Goal: Contribute content: Add original content to the website for others to see

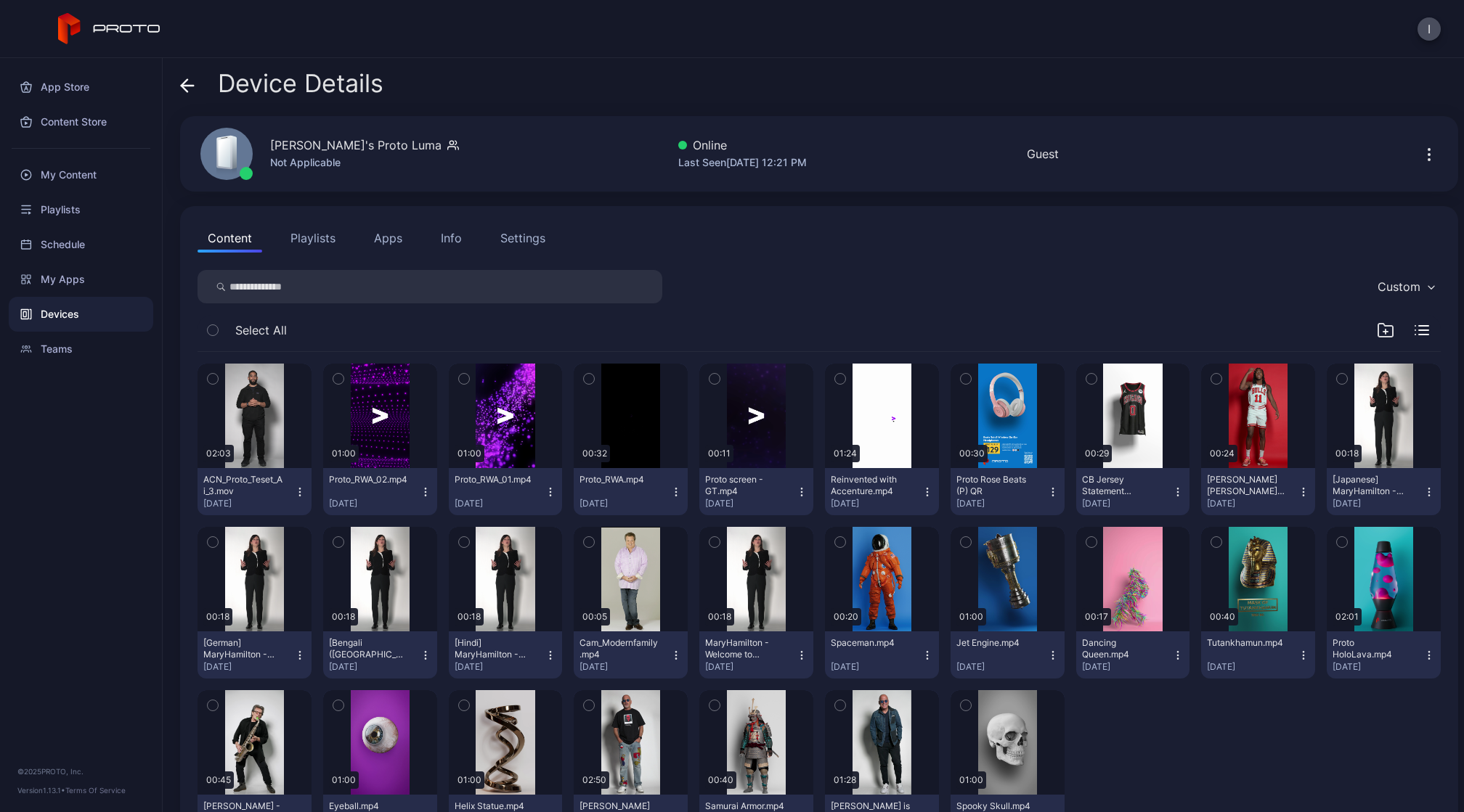
click at [90, 181] on div "My Content" at bounding box center [81, 175] width 145 height 35
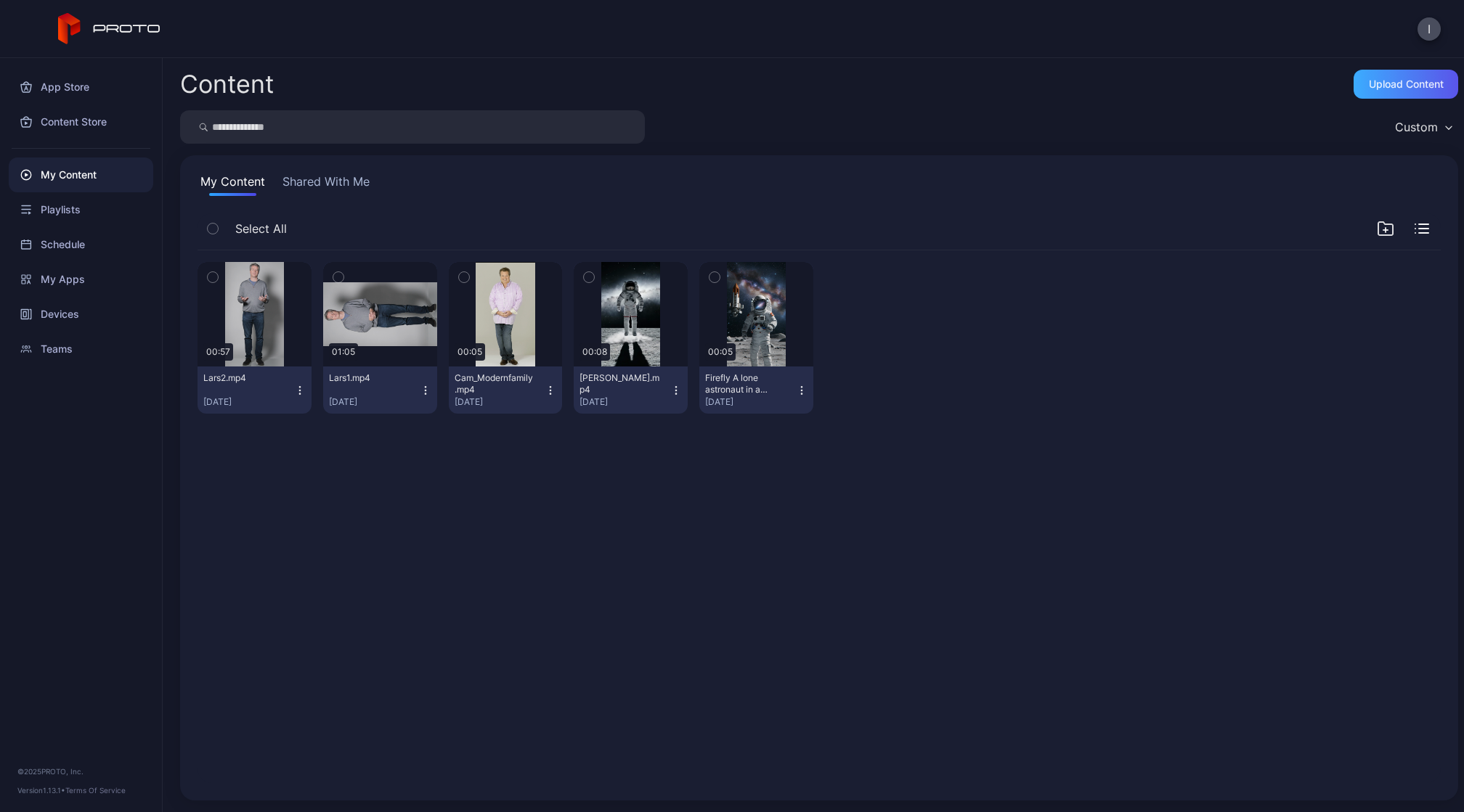
click at [1381, 83] on div "Upload Content" at bounding box center [1406, 83] width 75 height 11
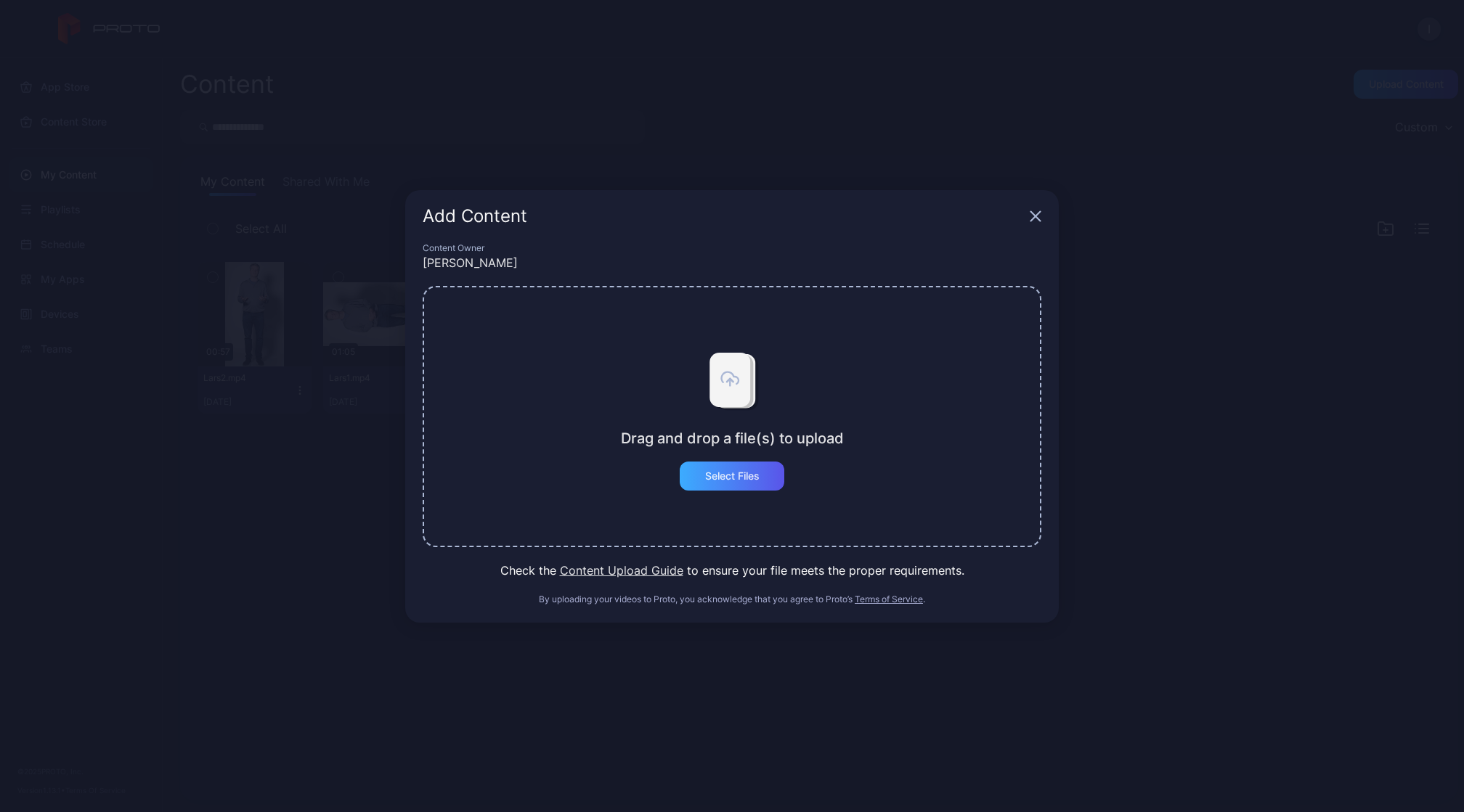
click at [728, 478] on div "Select Files" at bounding box center [732, 476] width 54 height 11
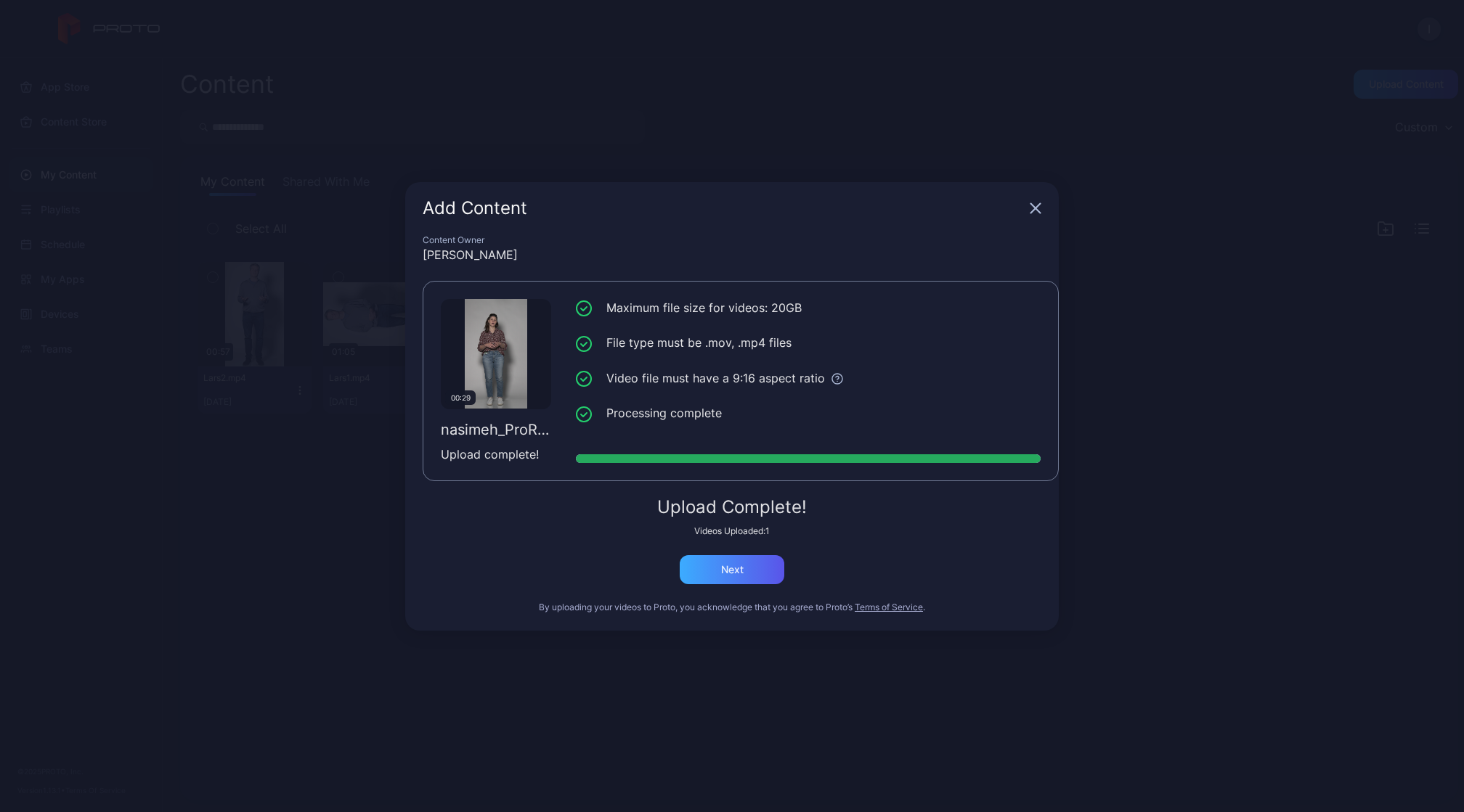
click at [748, 570] on div "Next" at bounding box center [732, 570] width 105 height 29
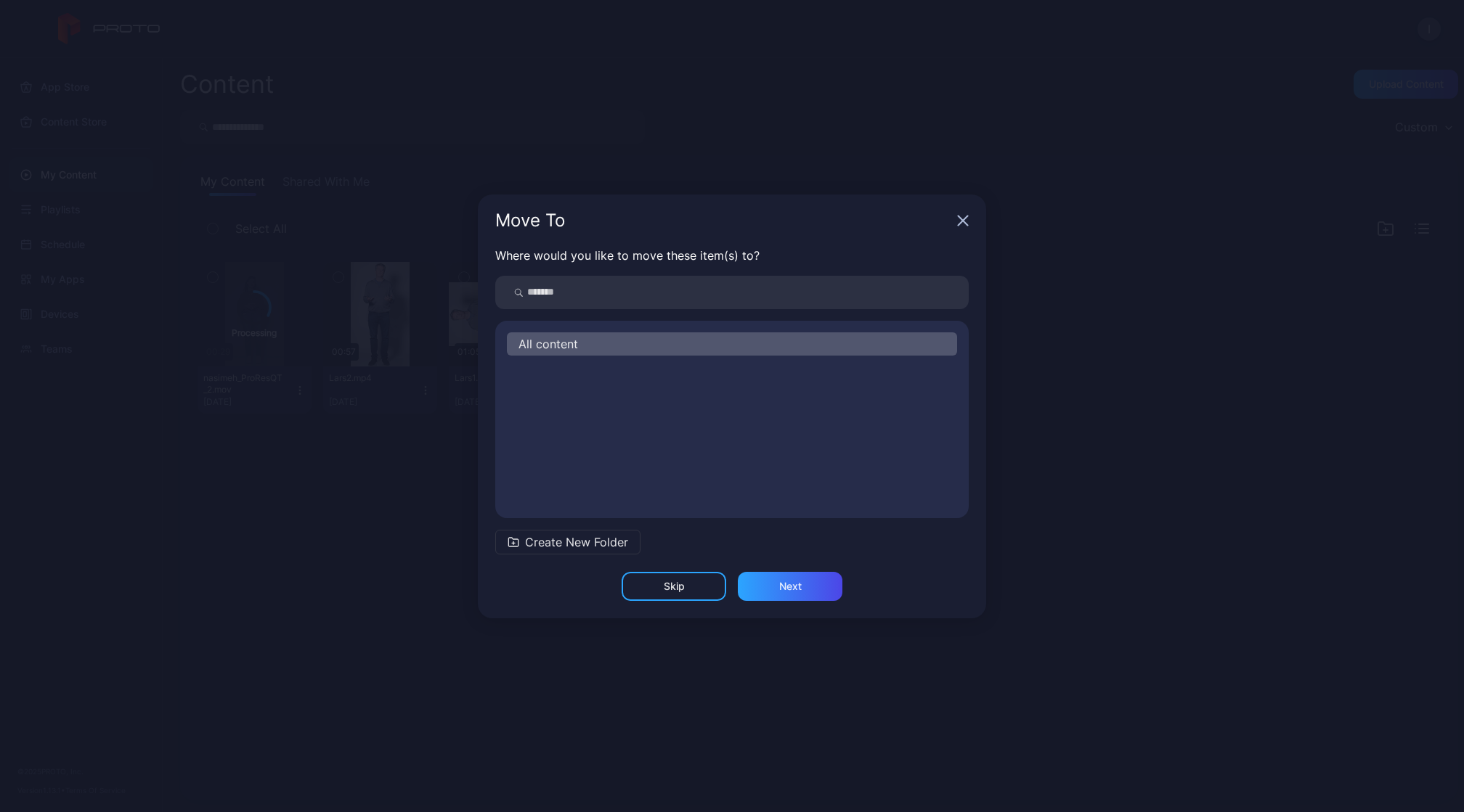
click at [952, 222] on div "Move To" at bounding box center [732, 221] width 508 height 53
click at [967, 216] on icon "button" at bounding box center [963, 220] width 10 height 10
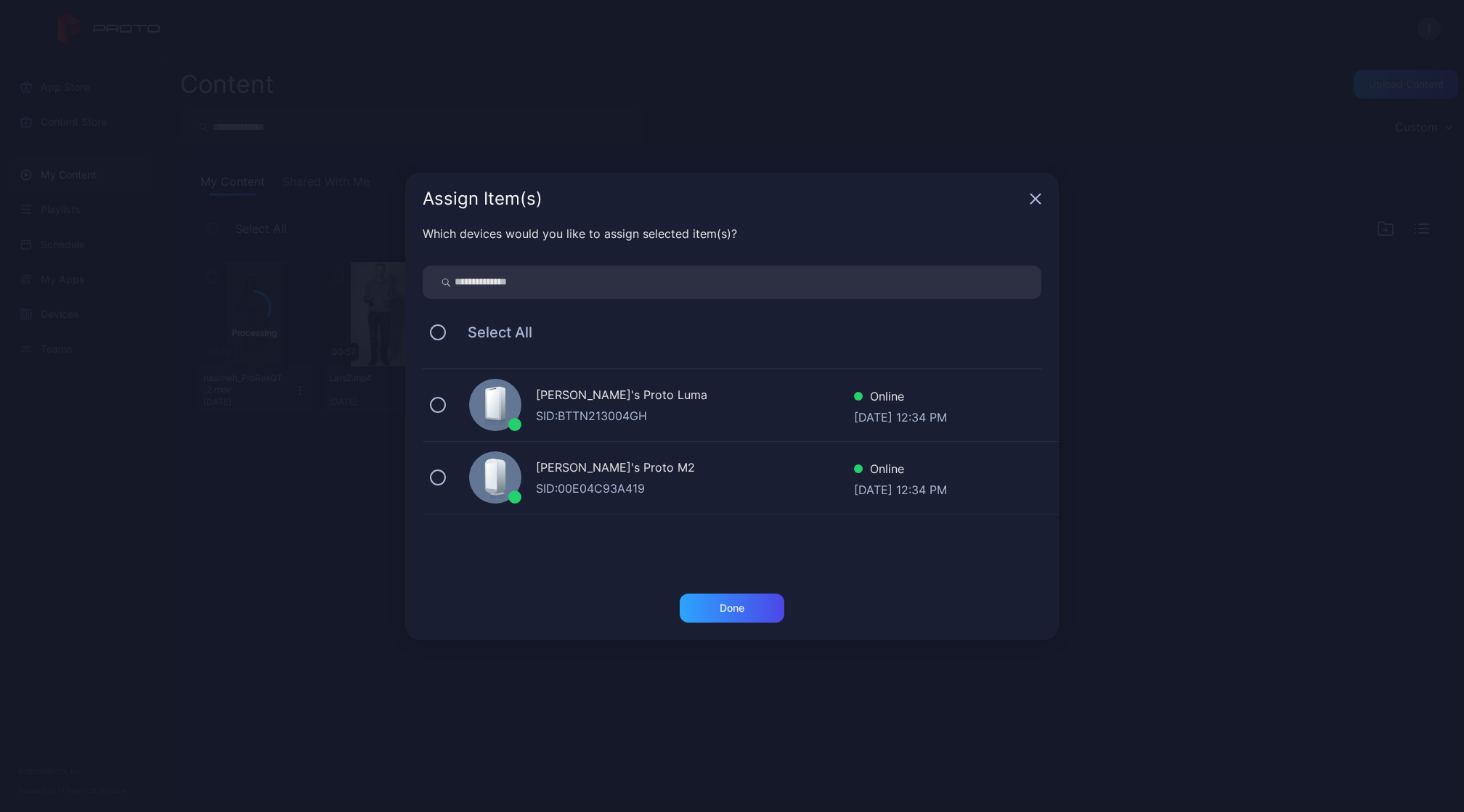
click at [611, 399] on div "[PERSON_NAME]'s Proto Luma" at bounding box center [695, 397] width 318 height 21
click at [719, 607] on div "Done" at bounding box center [732, 607] width 25 height 11
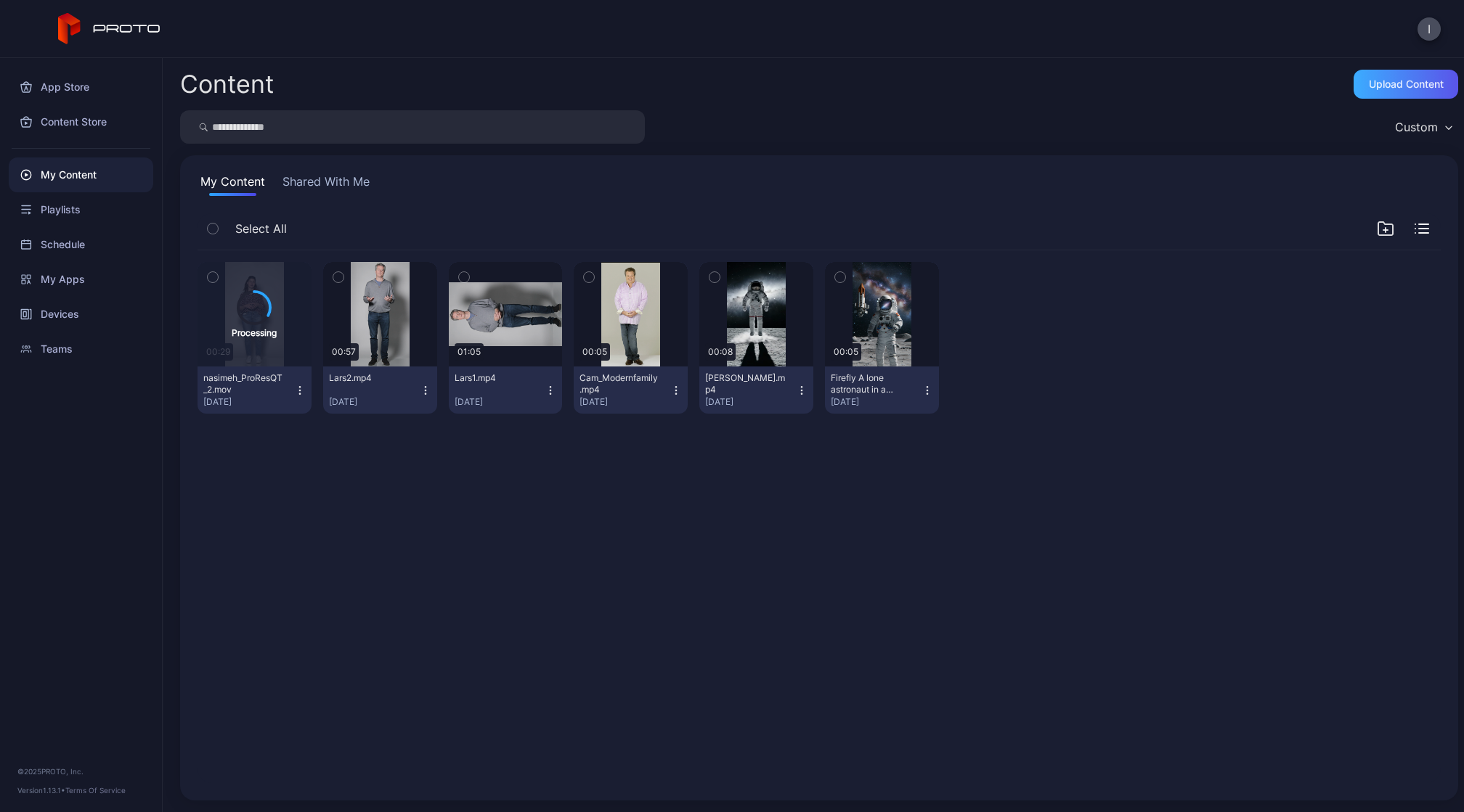
click at [1388, 80] on div "Upload Content" at bounding box center [1406, 83] width 75 height 11
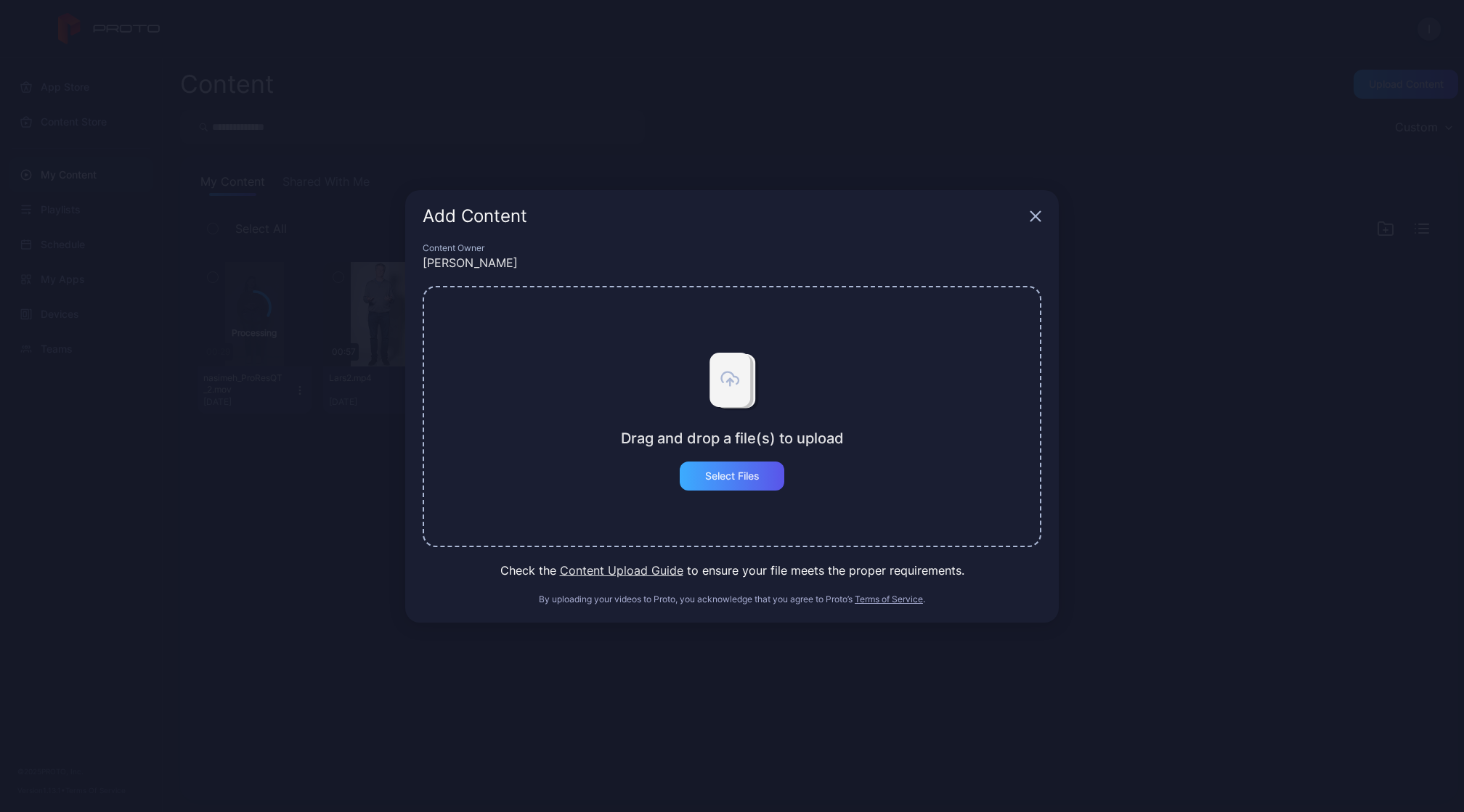
click at [756, 479] on div "Select Files" at bounding box center [732, 476] width 54 height 11
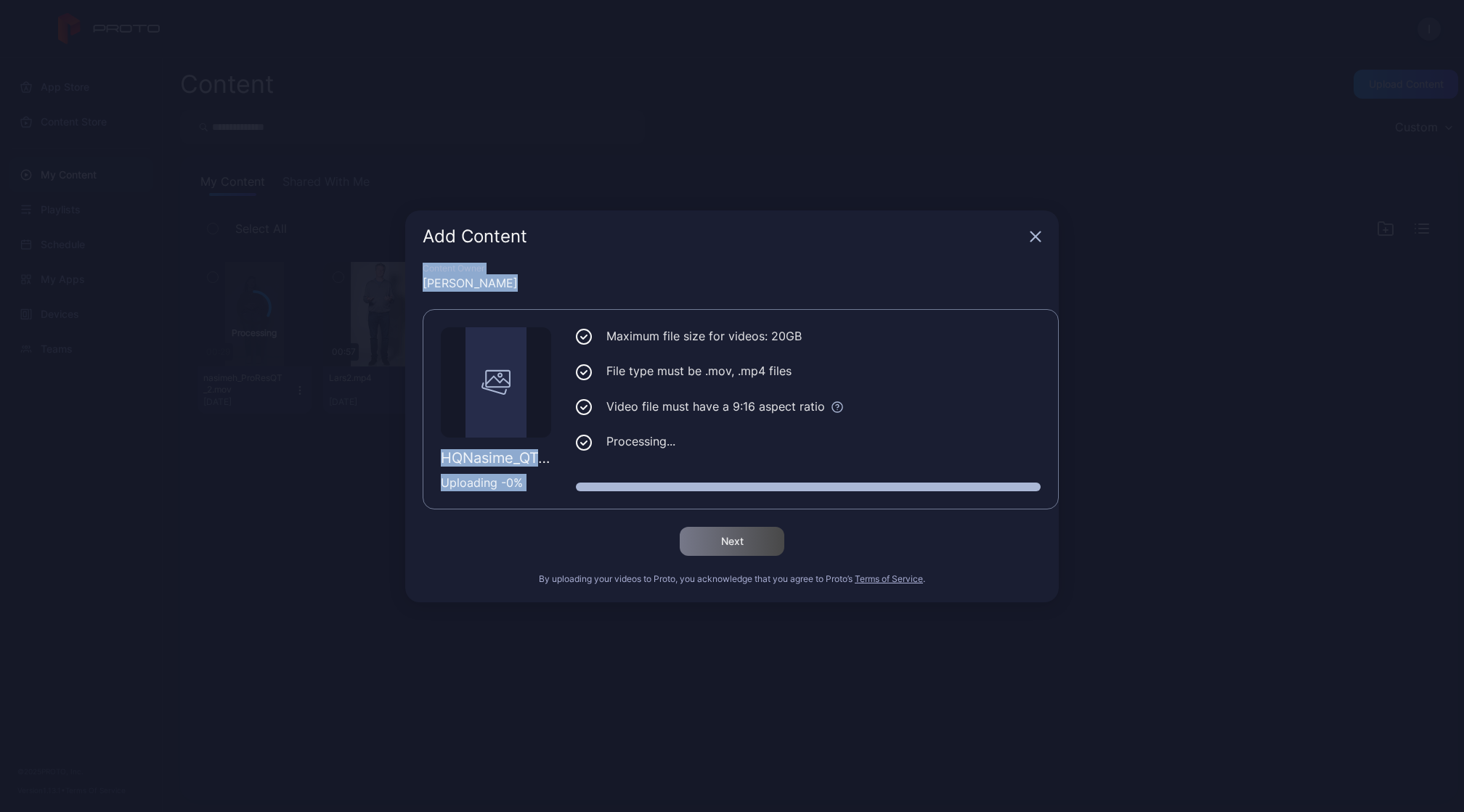
drag, startPoint x: 787, startPoint y: 236, endPoint x: 1040, endPoint y: 299, distance: 260.7
click at [1041, 300] on div "Add Content Content Owner Ian HQNasime_QT_prores_422_HQ.mov Uploading - 0 % Max…" at bounding box center [732, 406] width 653 height 392
click at [789, 188] on div "Add Content Content Owner Ian HQNasime_QT_prores_422_HQ.mov Uploading - 0 % Max…" at bounding box center [732, 406] width 1464 height 812
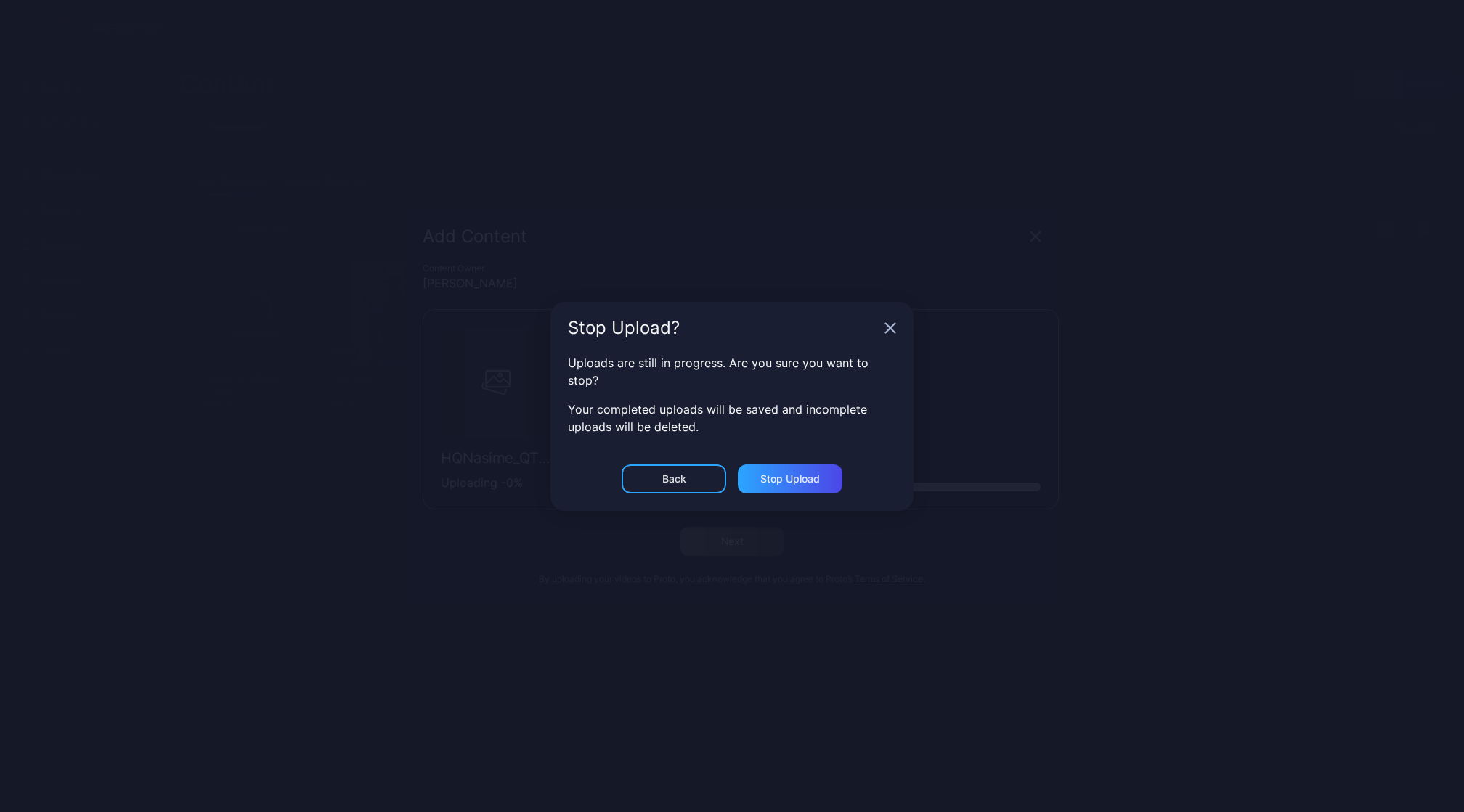
click at [889, 329] on icon "button" at bounding box center [891, 327] width 10 height 10
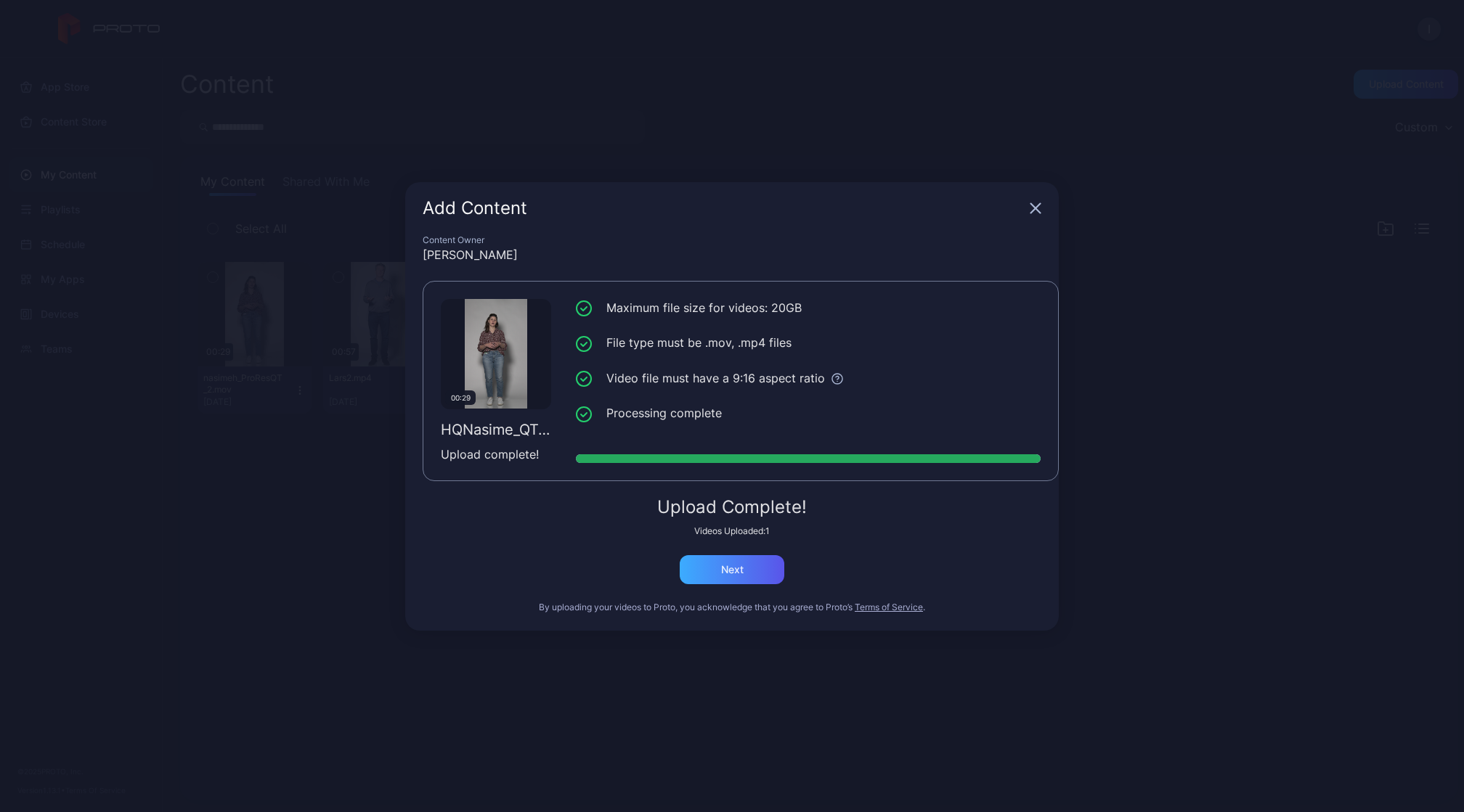
click at [721, 572] on div "Next" at bounding box center [732, 570] width 23 height 11
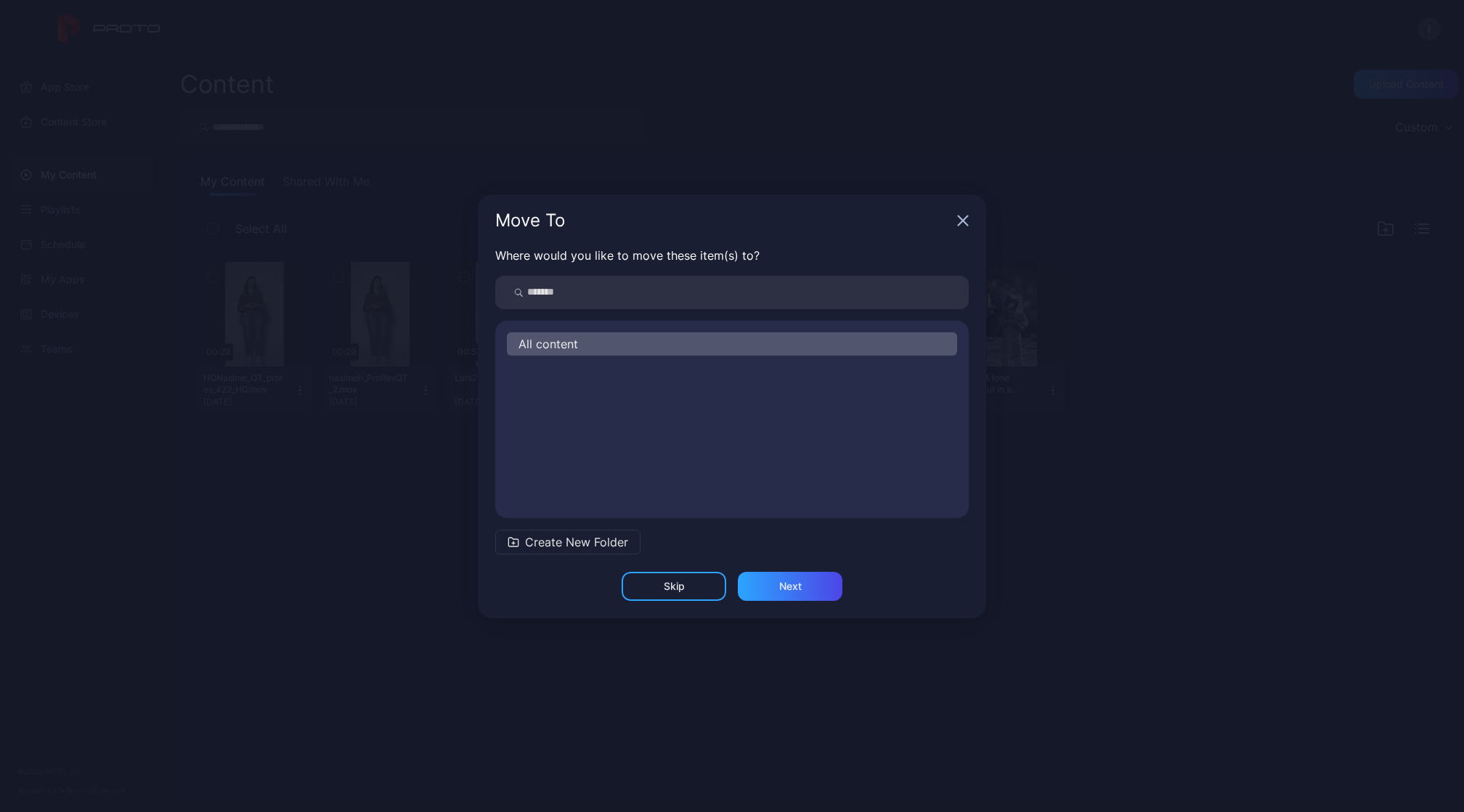
click at [690, 579] on div "Skip" at bounding box center [674, 586] width 105 height 29
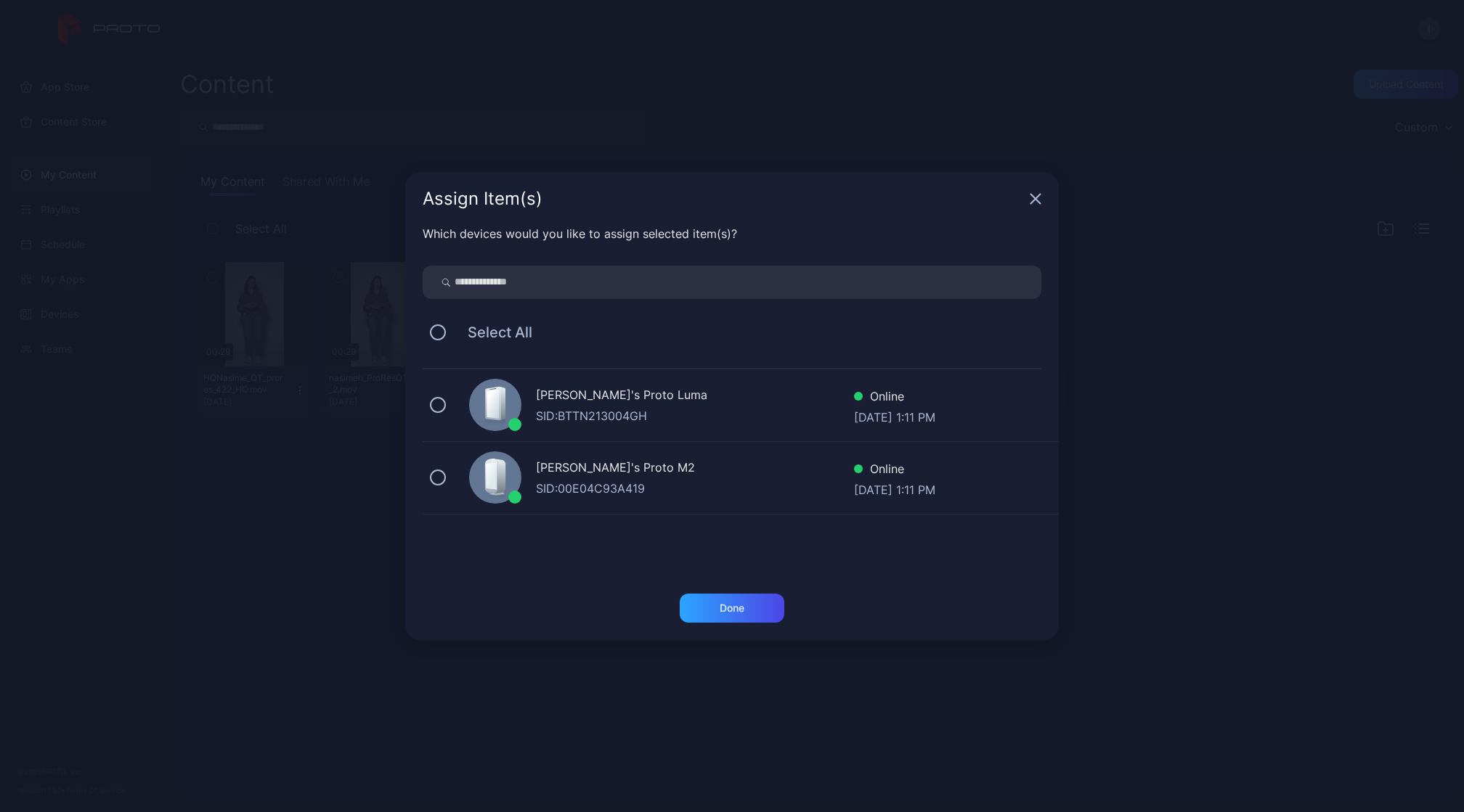
click at [575, 402] on div "[PERSON_NAME]'s Proto Luma" at bounding box center [695, 397] width 318 height 21
click at [739, 630] on div "Done" at bounding box center [732, 616] width 653 height 47
click at [739, 614] on div "Done" at bounding box center [732, 607] width 105 height 29
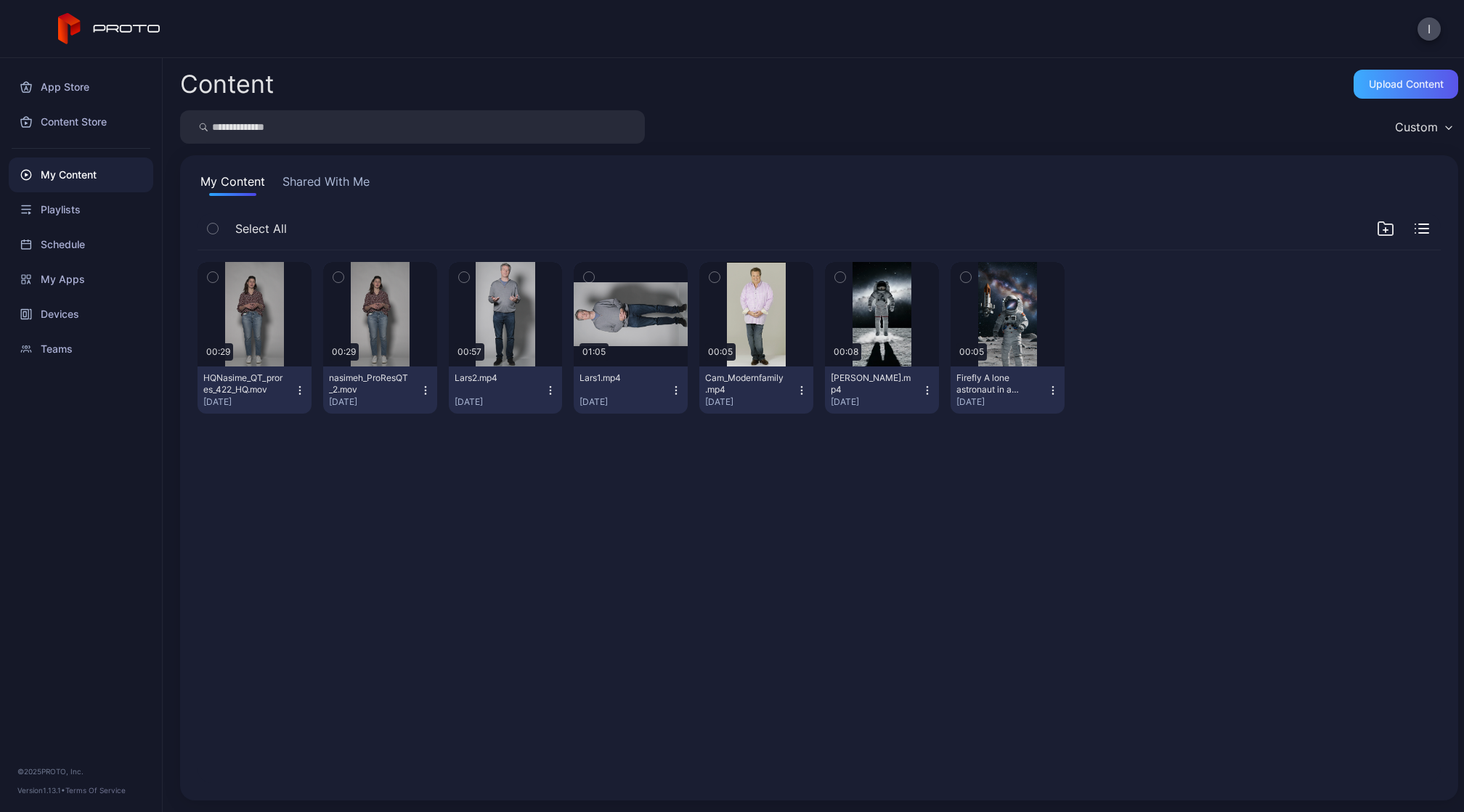
click at [1406, 83] on div "Upload Content" at bounding box center [1406, 83] width 75 height 11
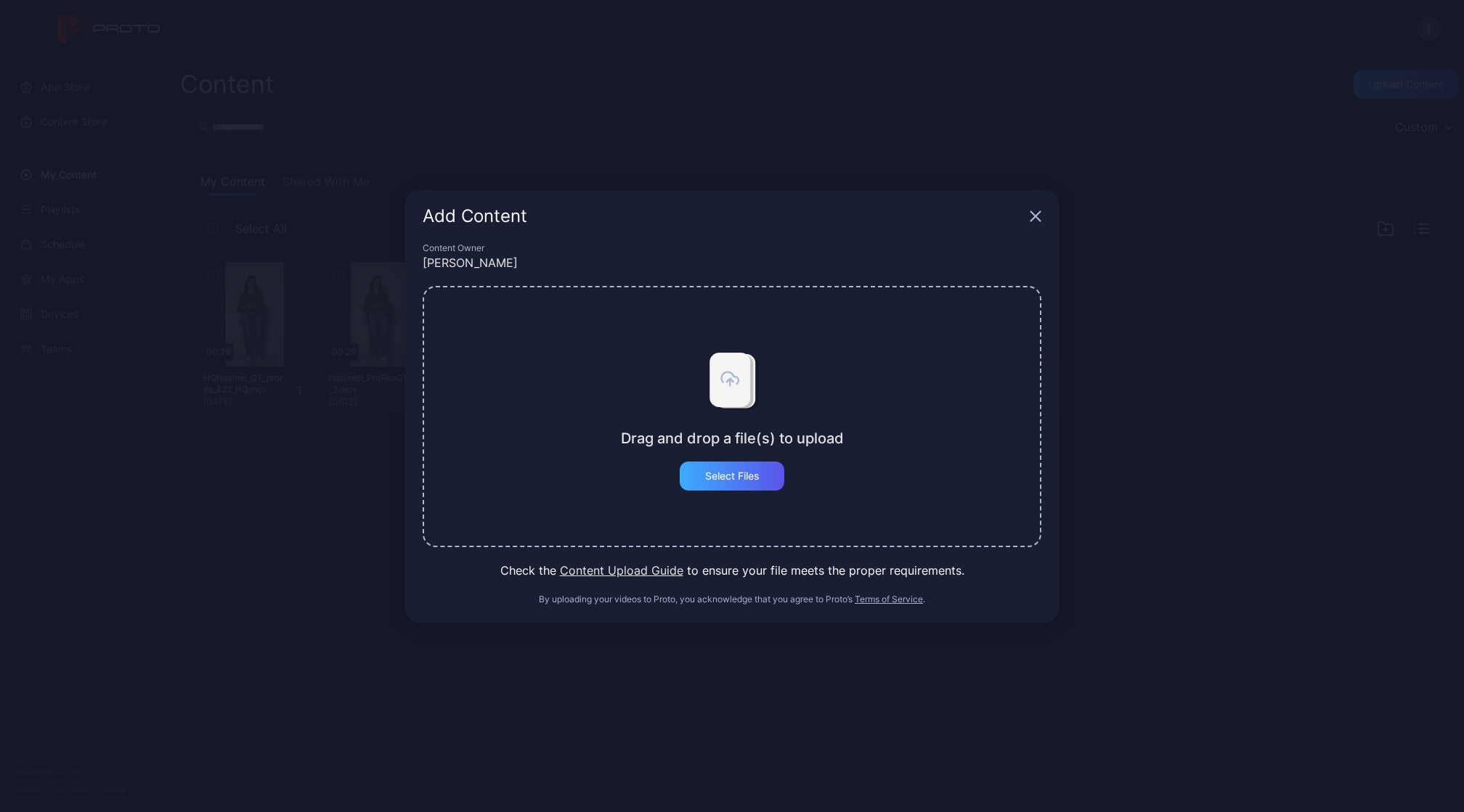
click at [725, 475] on div "Select Files" at bounding box center [732, 476] width 54 height 11
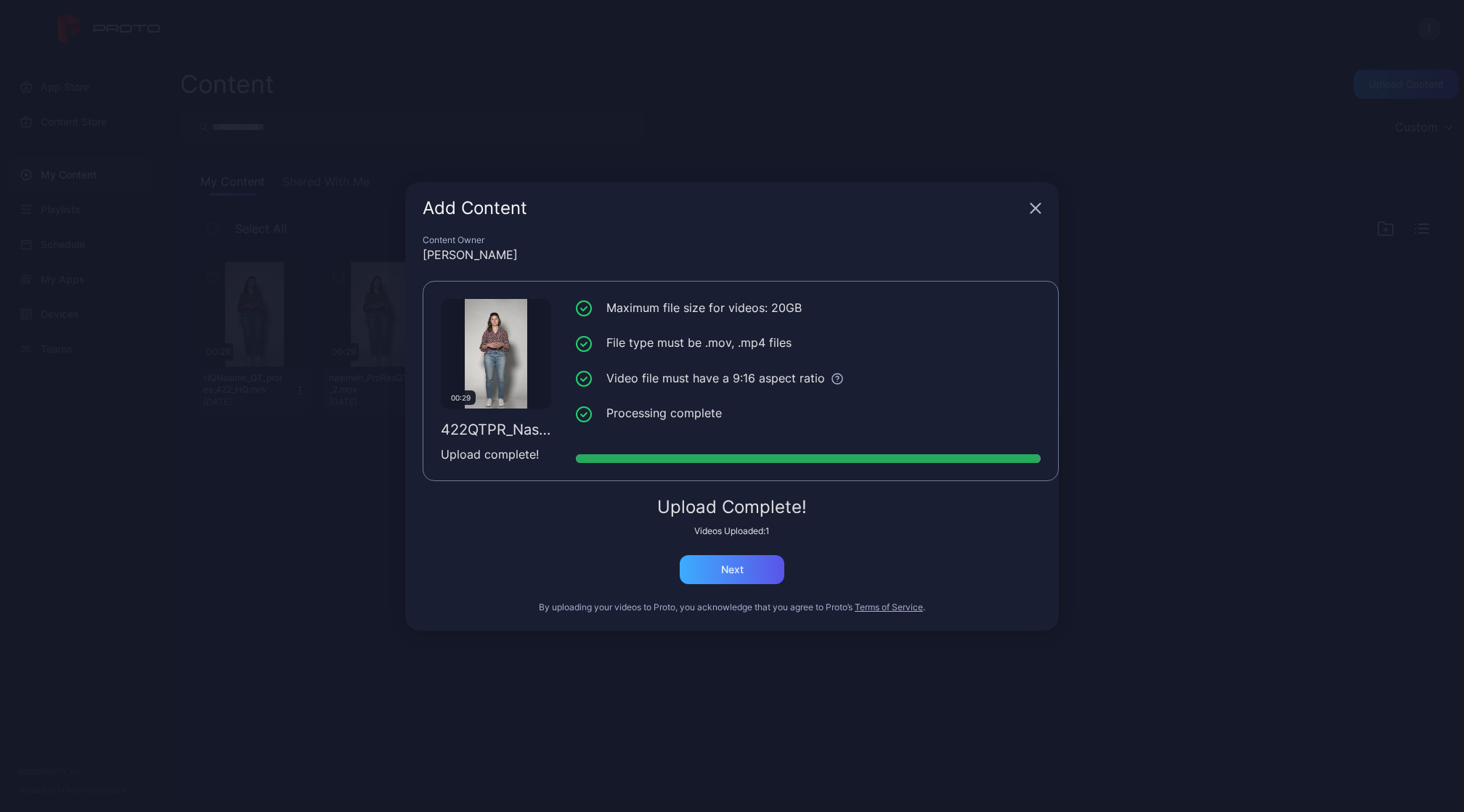
click at [742, 567] on div "Next" at bounding box center [732, 570] width 23 height 11
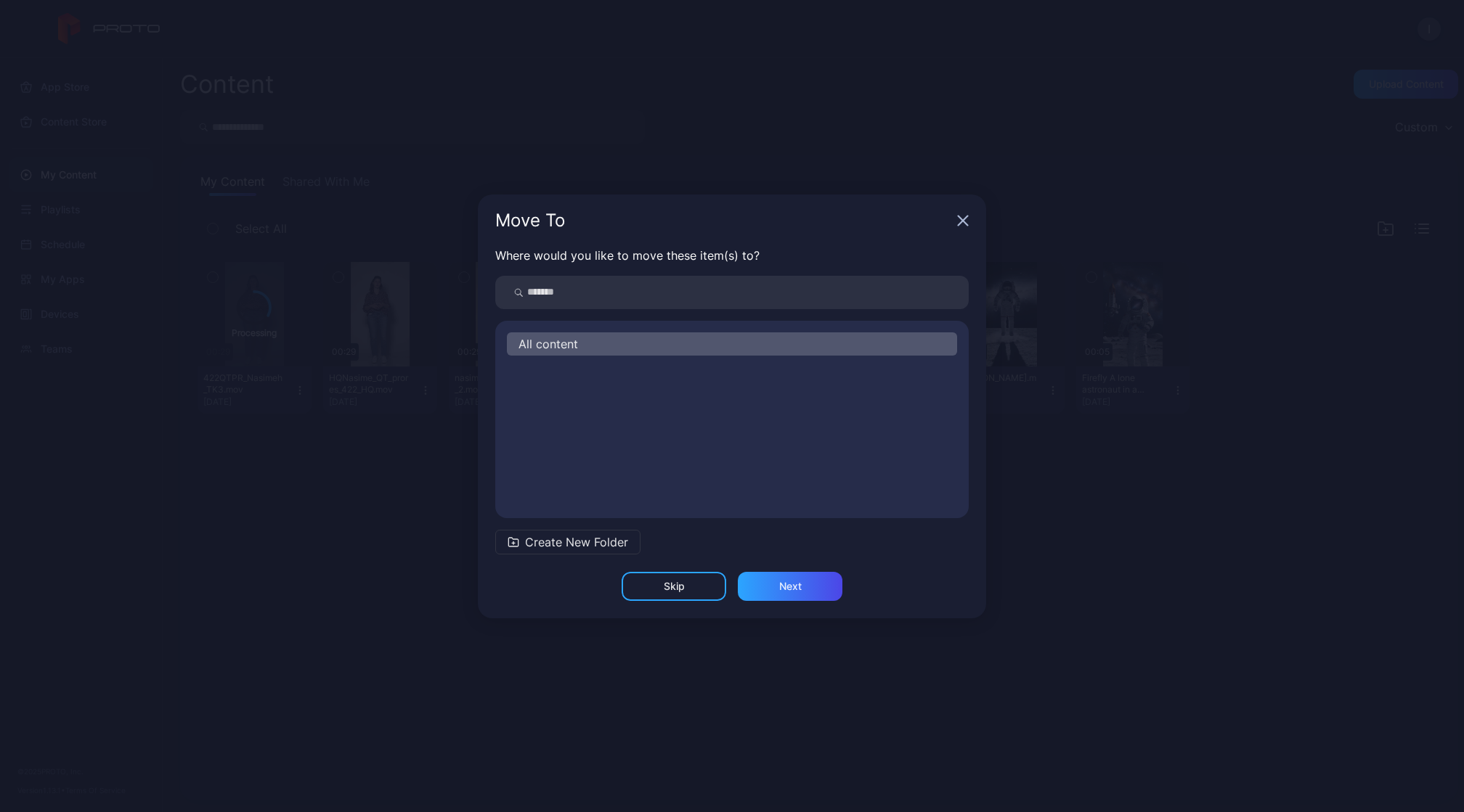
click at [698, 578] on div "Skip" at bounding box center [674, 586] width 105 height 29
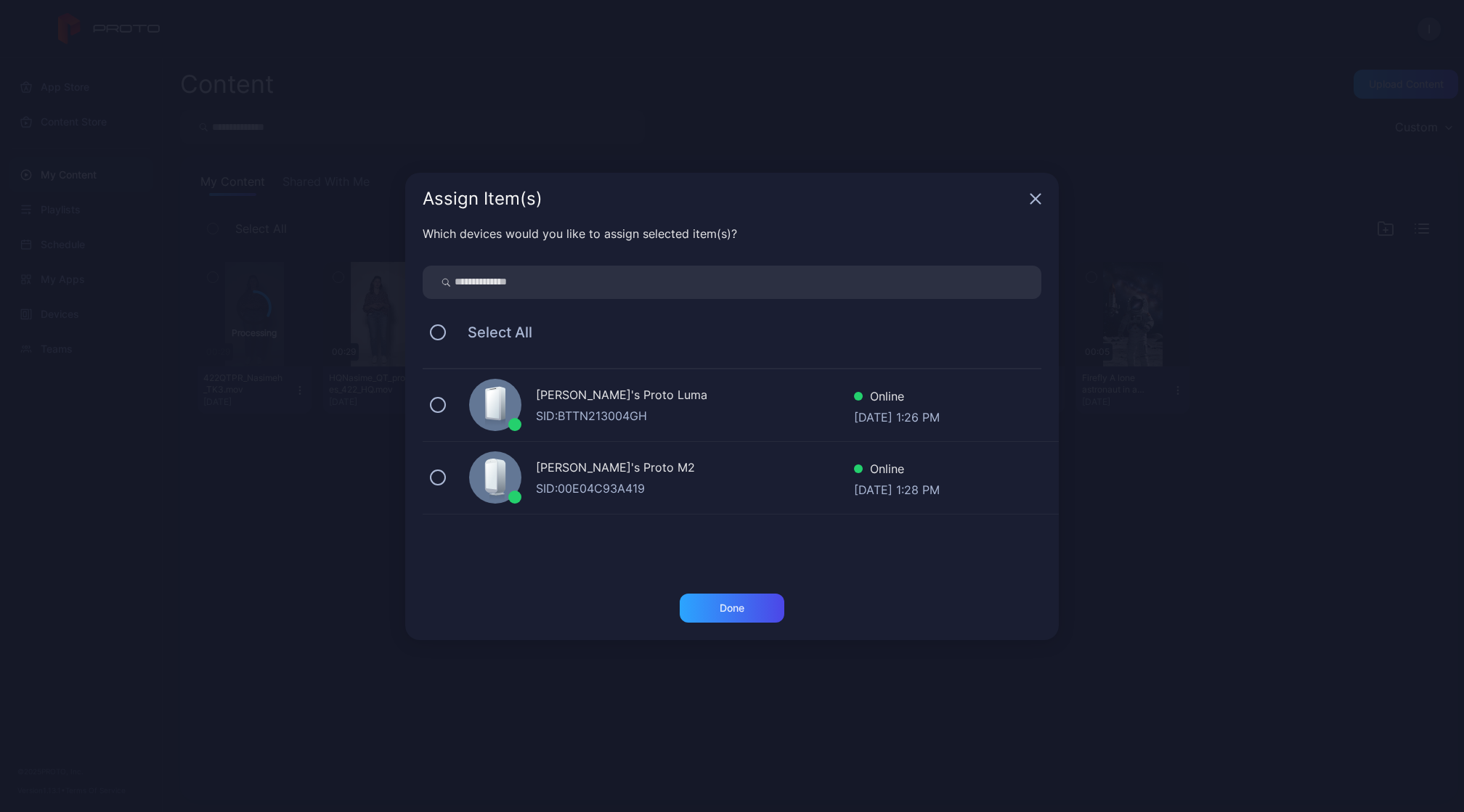
click at [745, 416] on div "SID: BTTN213004GH" at bounding box center [695, 416] width 318 height 18
click at [737, 611] on div "Done" at bounding box center [732, 607] width 25 height 11
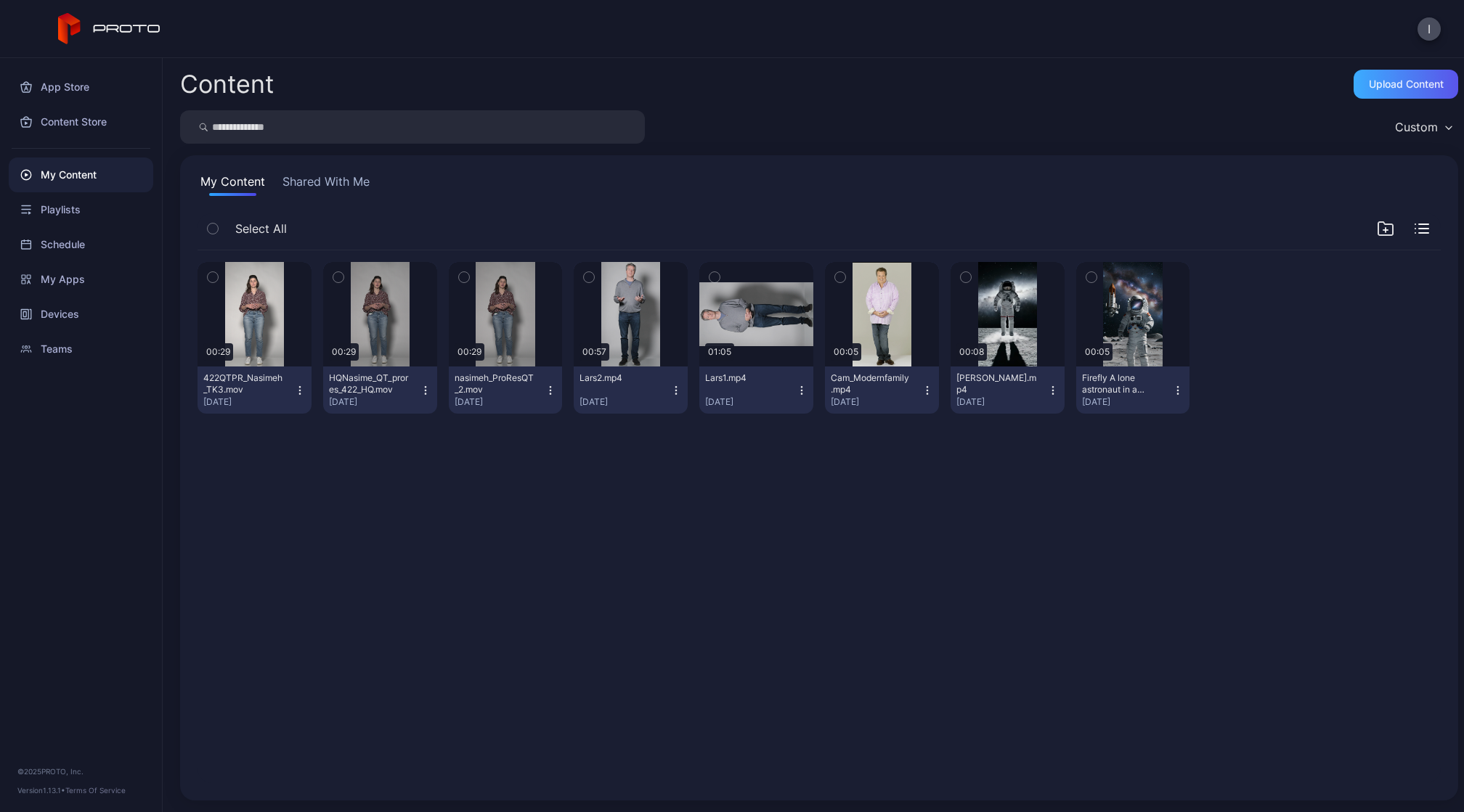
click at [1358, 74] on div "Upload Content" at bounding box center [1405, 83] width 105 height 29
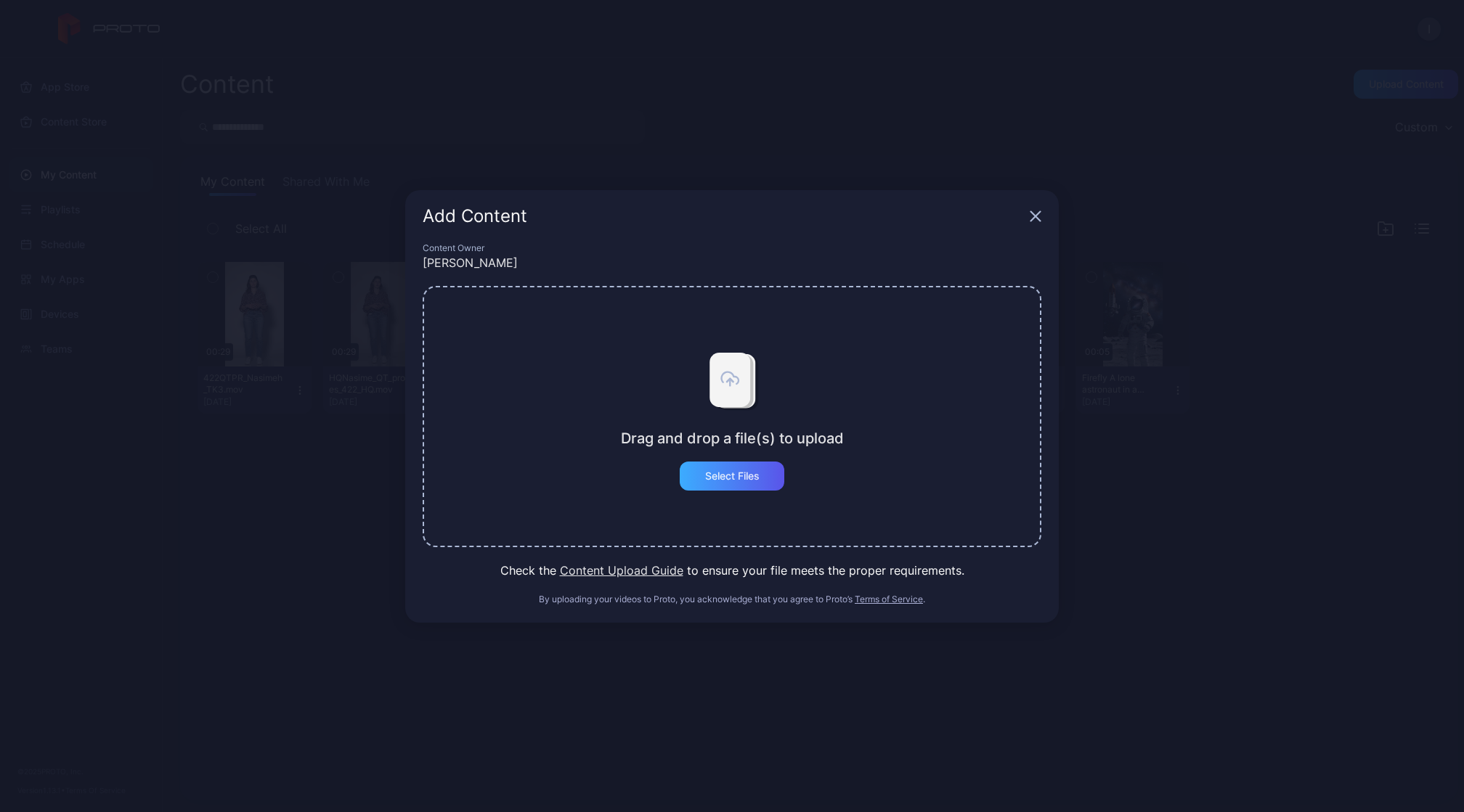
click at [721, 476] on div "Select Files" at bounding box center [732, 476] width 54 height 11
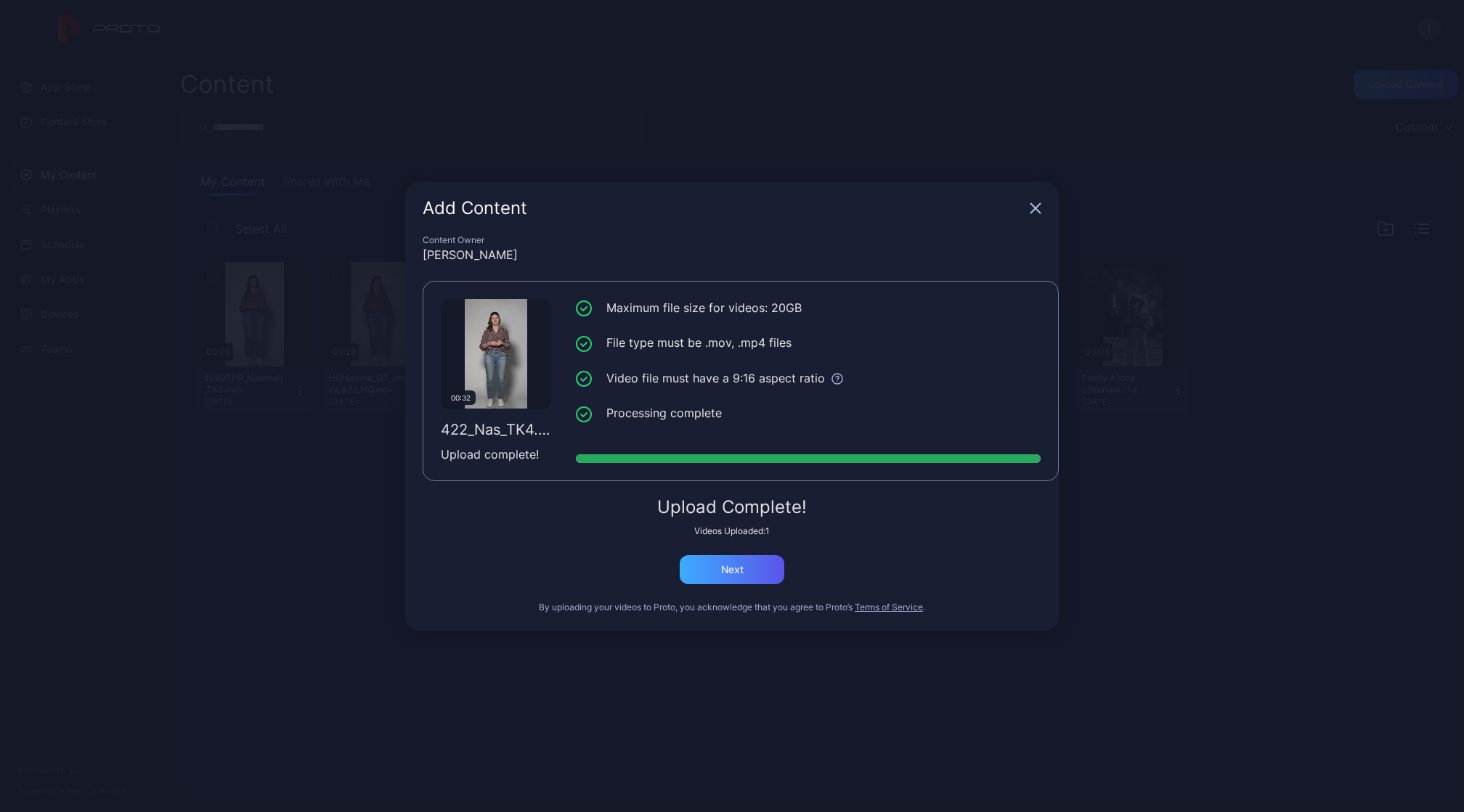
click at [757, 581] on div "Next" at bounding box center [732, 570] width 105 height 29
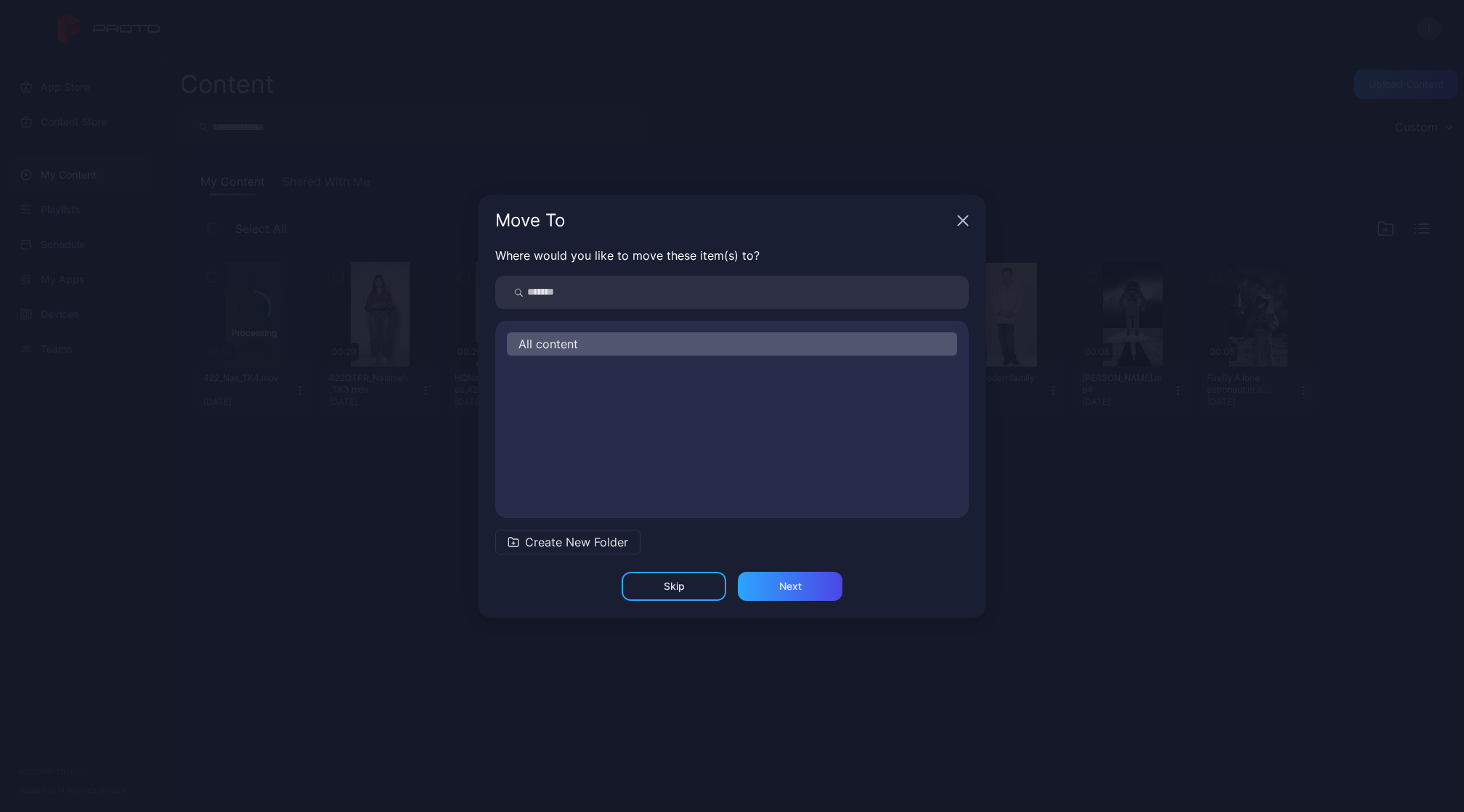
click at [693, 590] on div "Skip" at bounding box center [674, 586] width 105 height 29
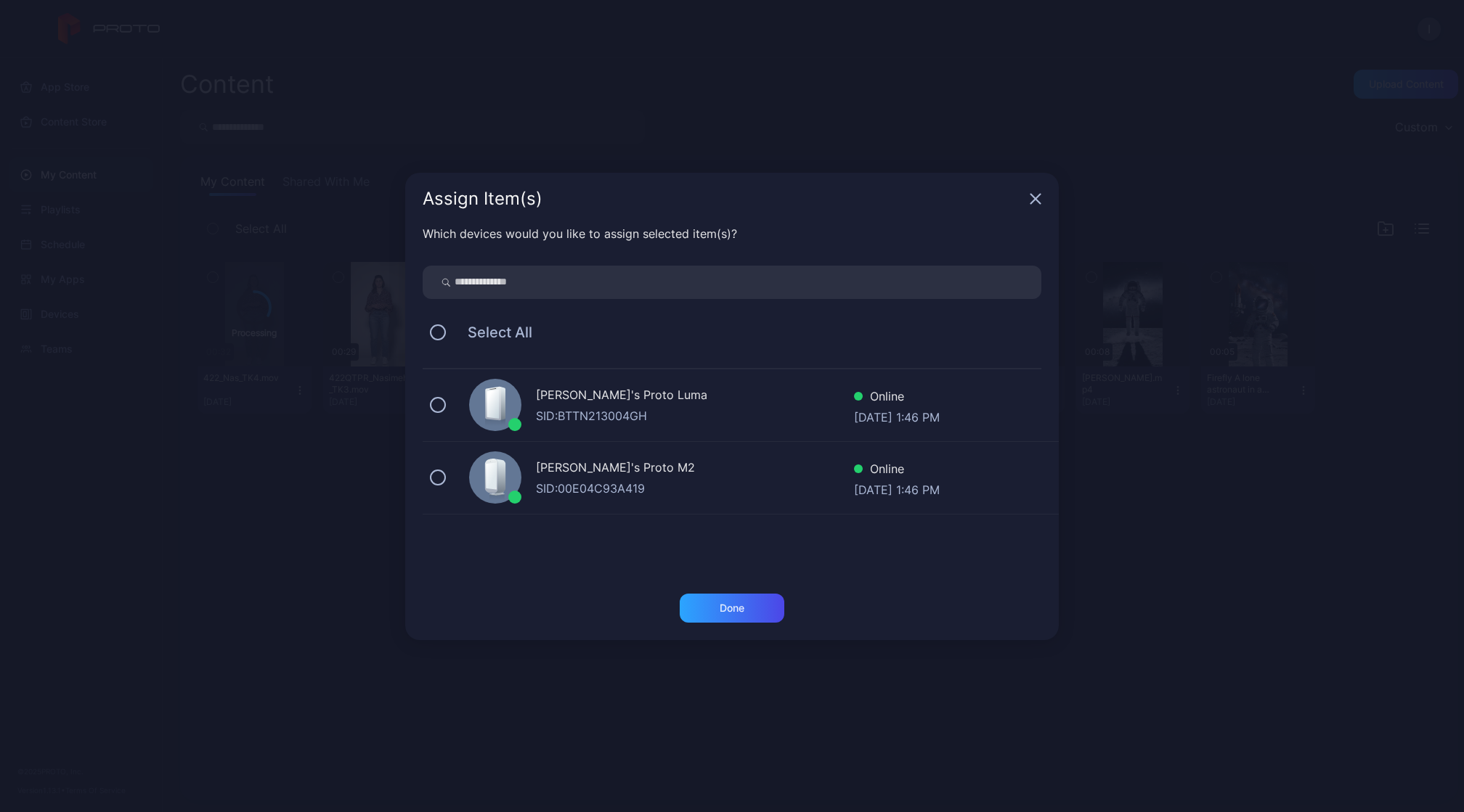
click at [677, 384] on div "[PERSON_NAME]'s Proto [PERSON_NAME]: BTTN213004GH Online [DATE] 1:46 PM" at bounding box center [740, 406] width 636 height 73
click at [753, 610] on div "Done" at bounding box center [732, 607] width 105 height 29
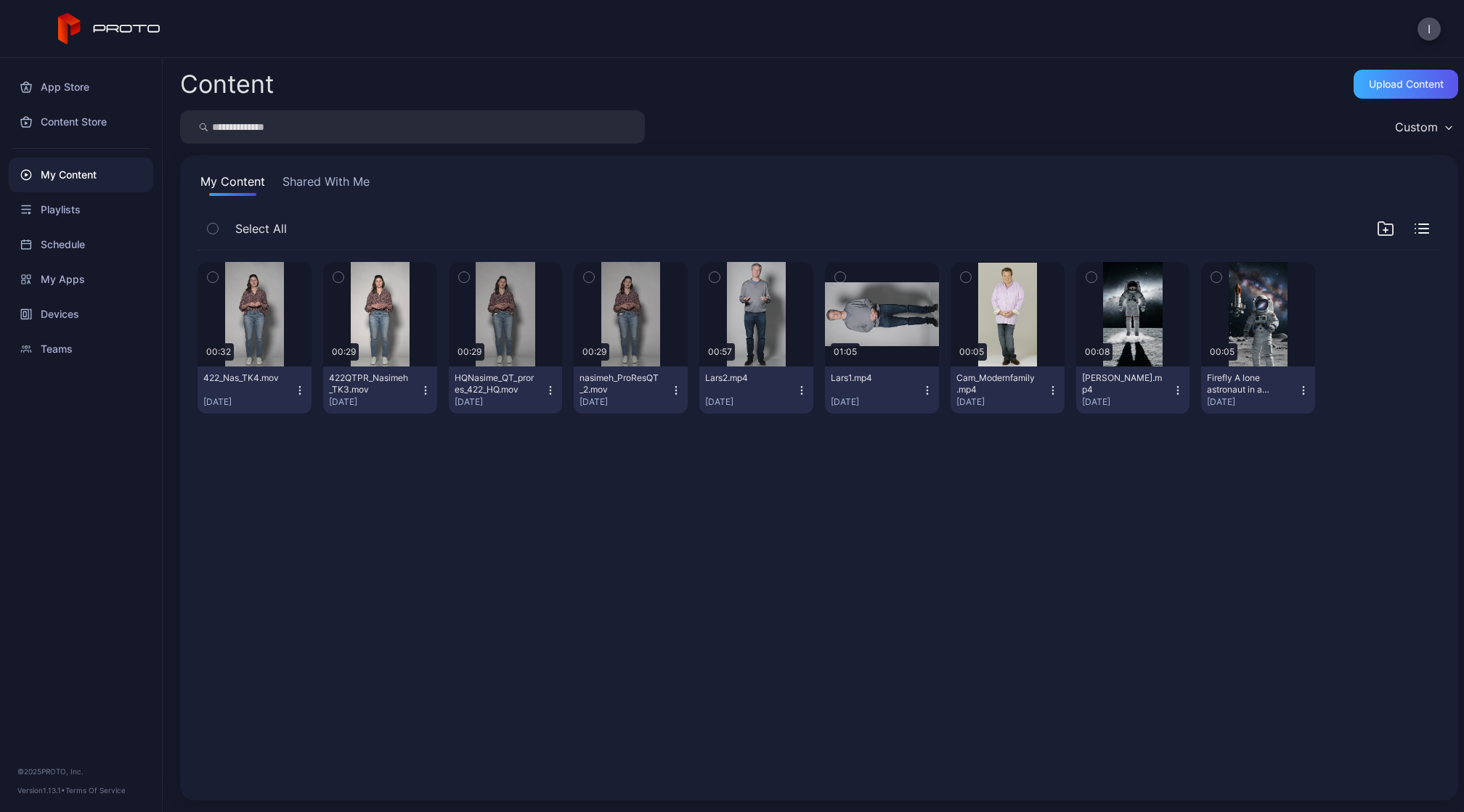
click at [1370, 91] on div "Upload Content" at bounding box center [1405, 83] width 105 height 29
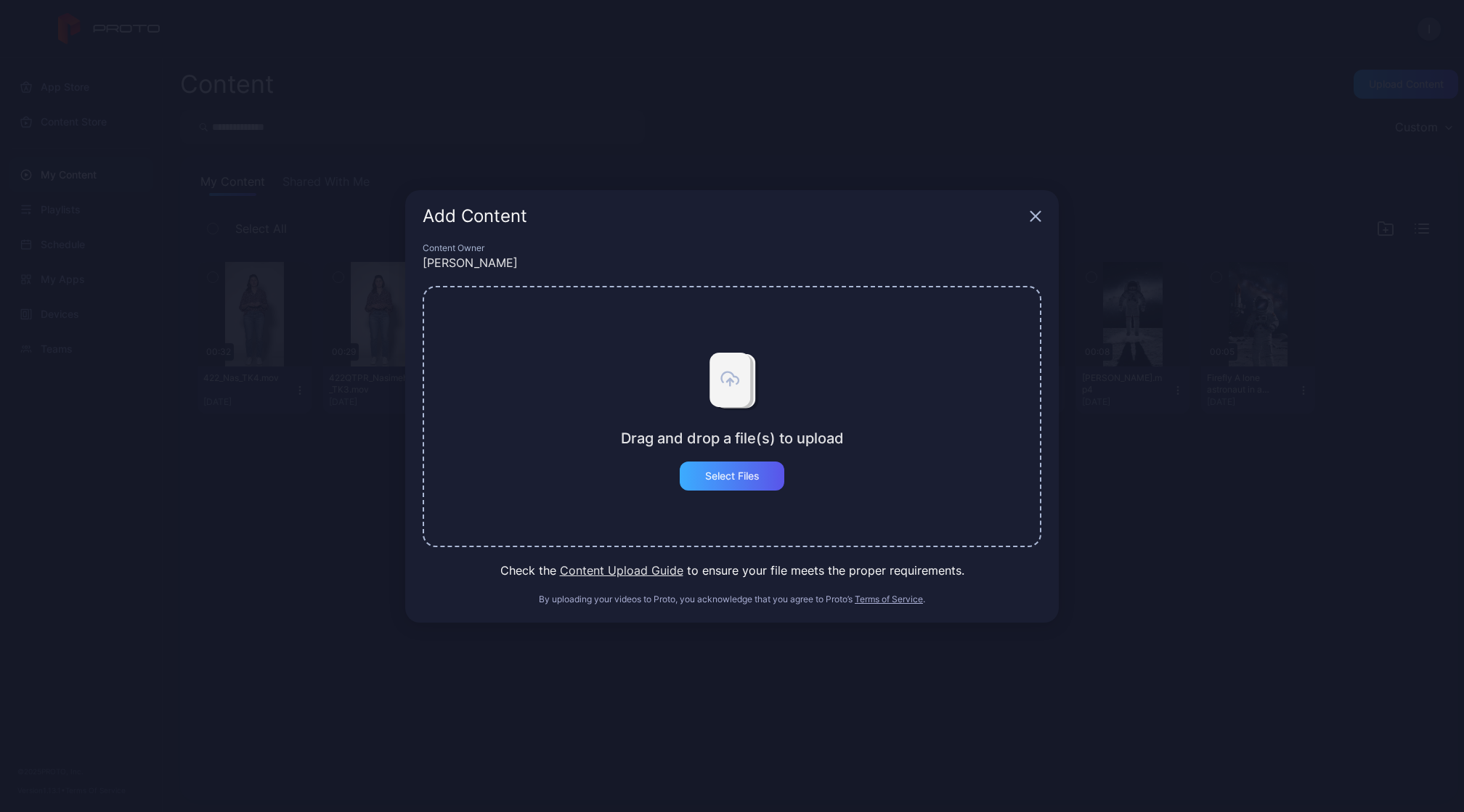
click at [748, 466] on div "Select Files" at bounding box center [732, 476] width 105 height 29
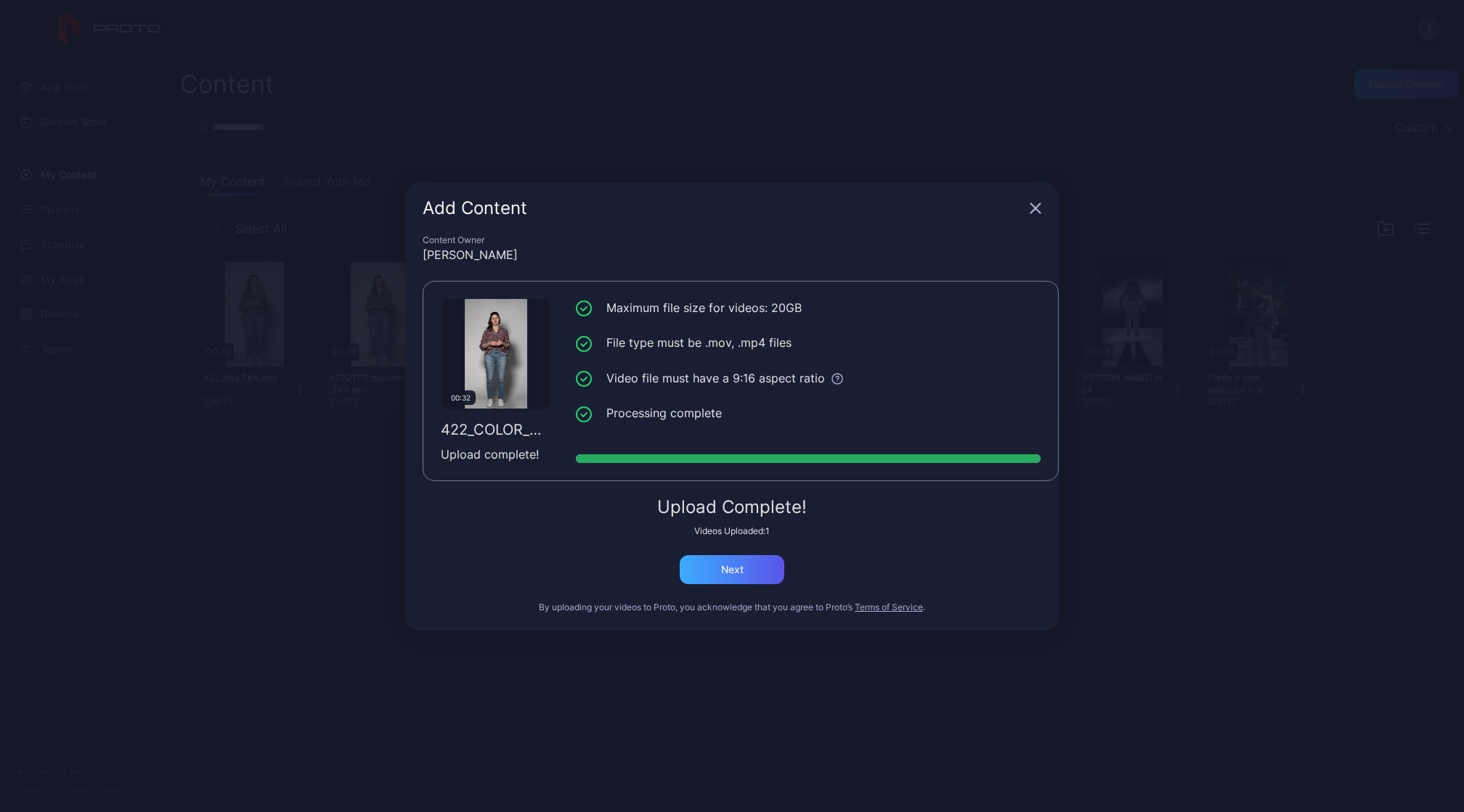
click at [729, 567] on div "Next" at bounding box center [732, 570] width 23 height 11
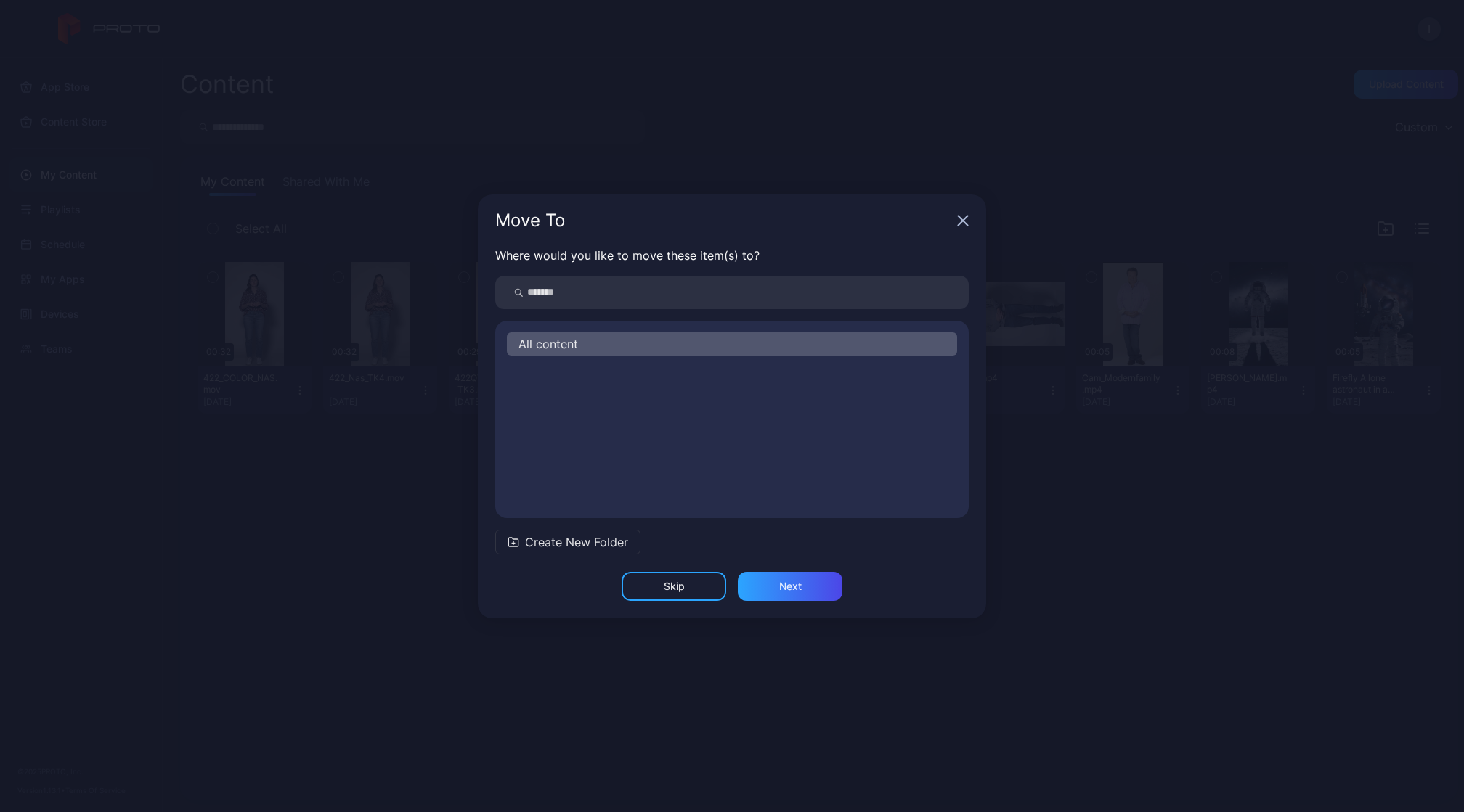
click at [679, 582] on div "Skip" at bounding box center [674, 586] width 21 height 11
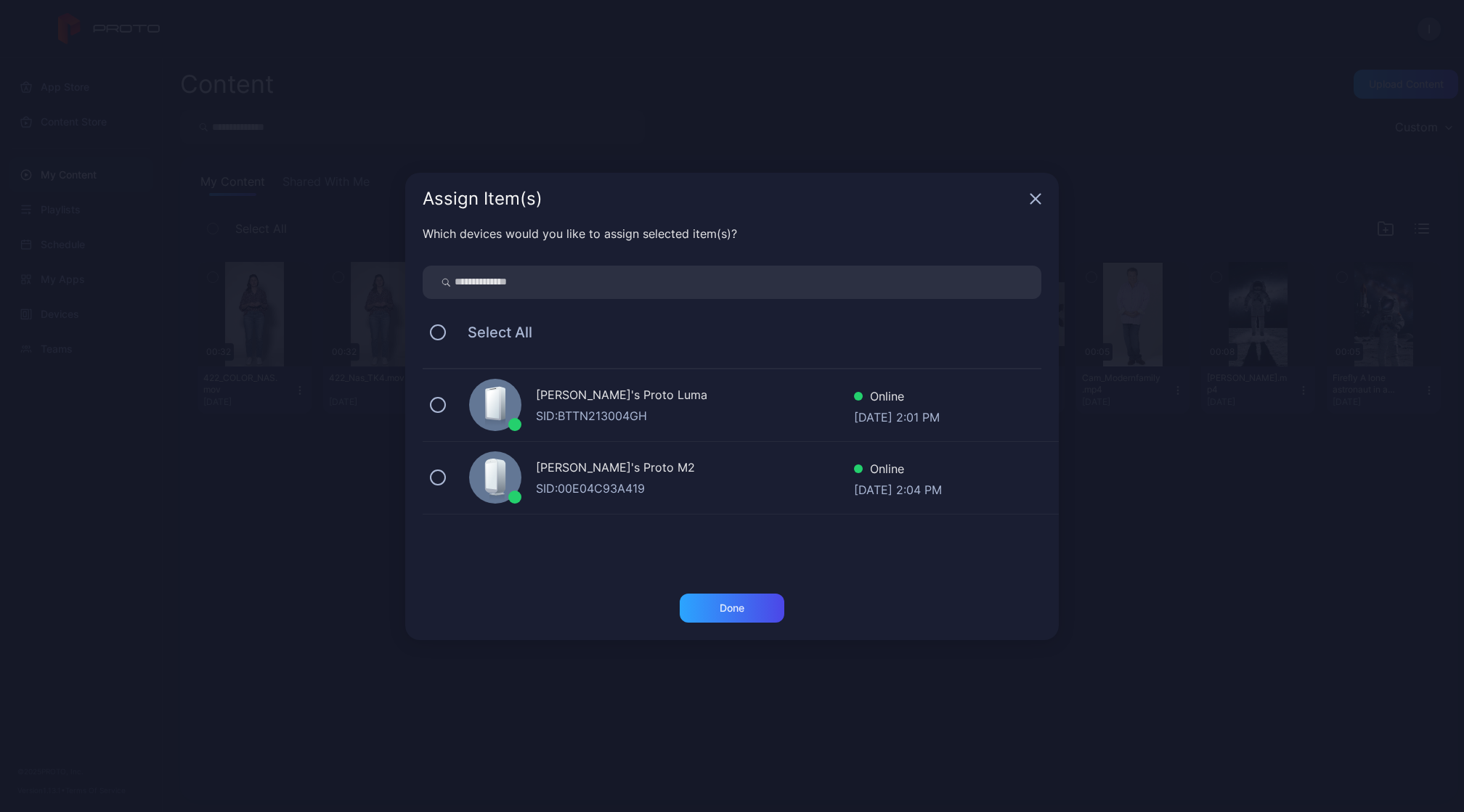
click at [565, 400] on div "[PERSON_NAME]'s Proto Luma" at bounding box center [695, 397] width 318 height 21
click at [725, 602] on div "Done" at bounding box center [732, 607] width 25 height 11
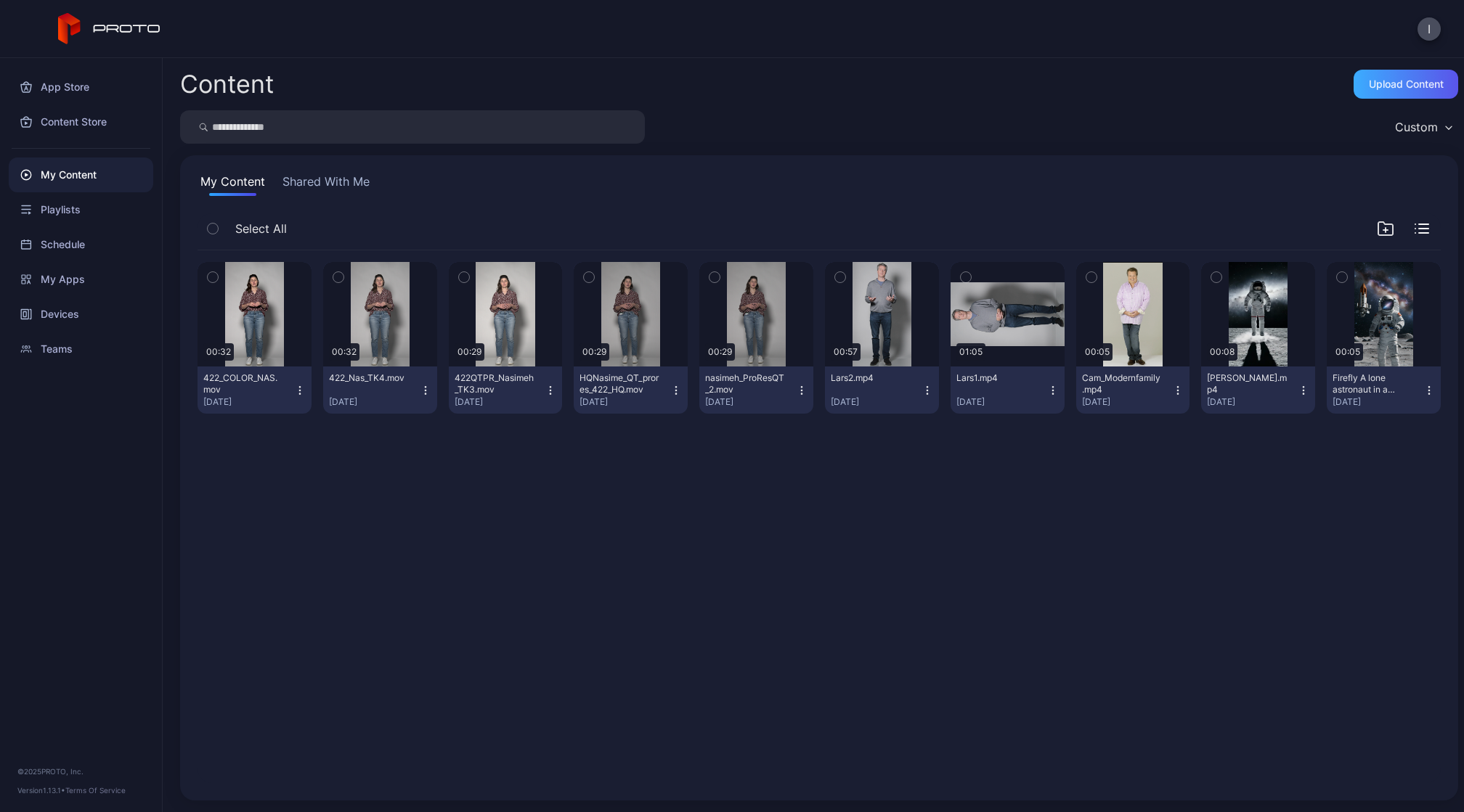
click at [1388, 82] on div "Upload Content" at bounding box center [1406, 83] width 75 height 11
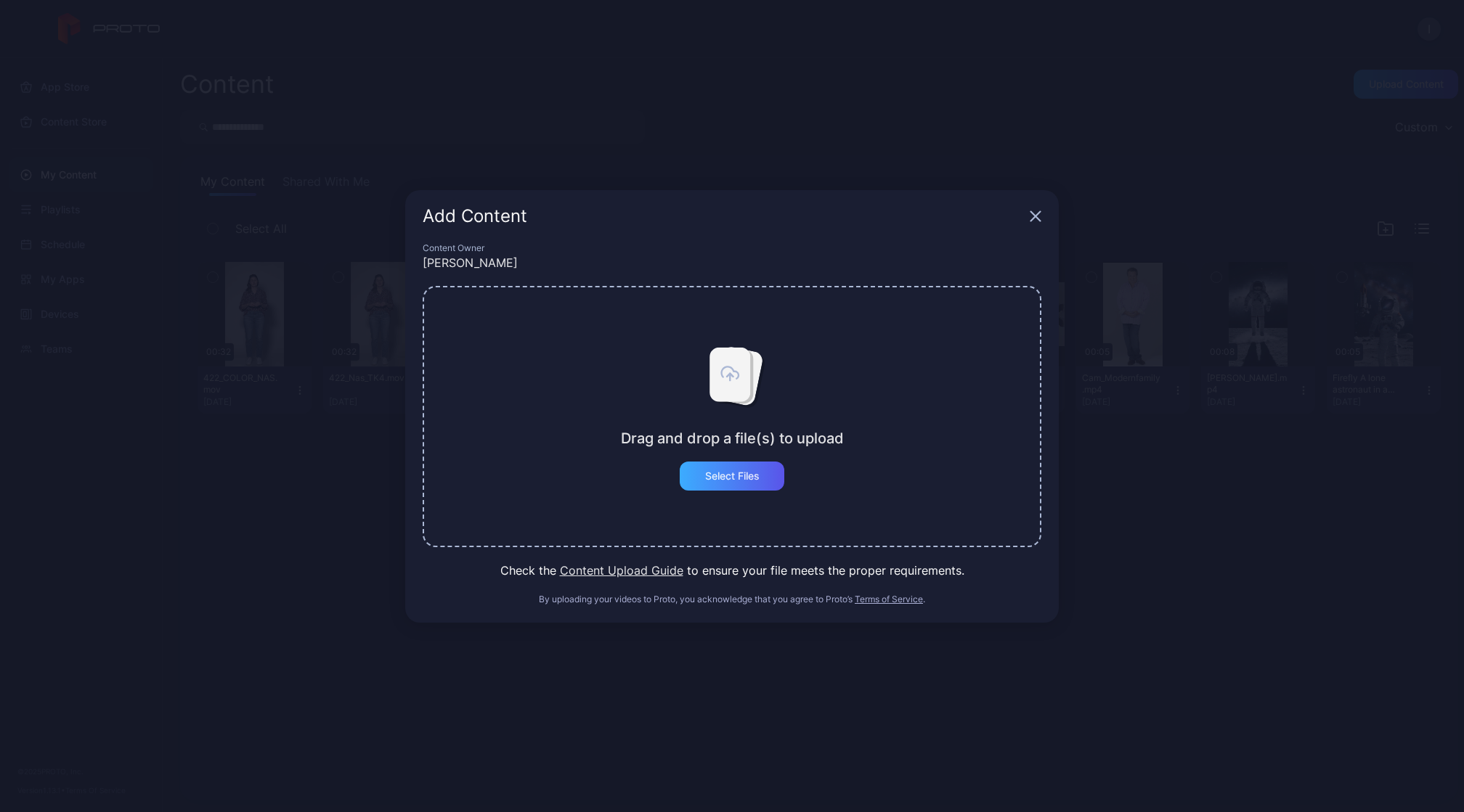
click at [736, 478] on div "Select Files" at bounding box center [732, 476] width 54 height 11
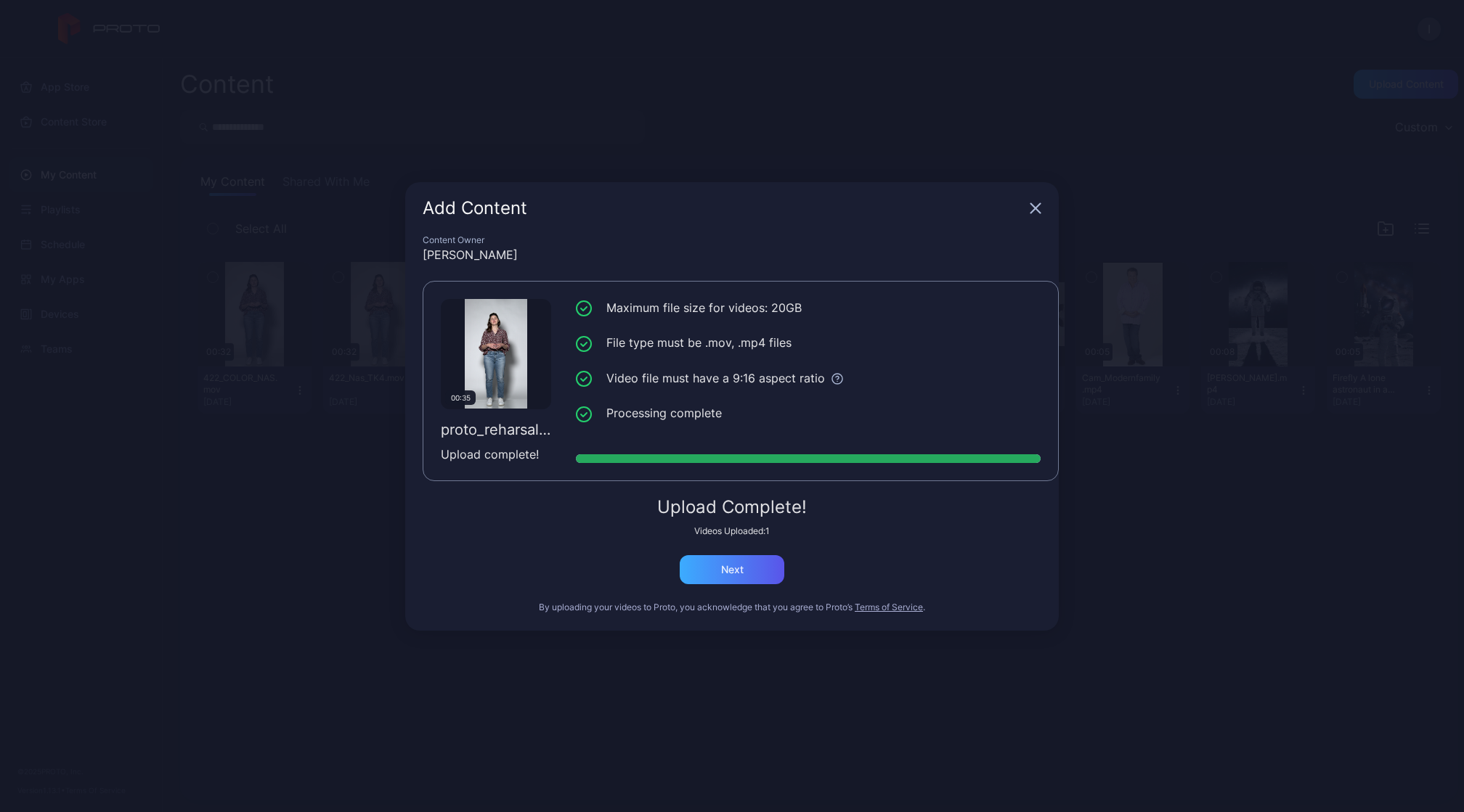
click at [738, 565] on div "Next" at bounding box center [732, 570] width 23 height 11
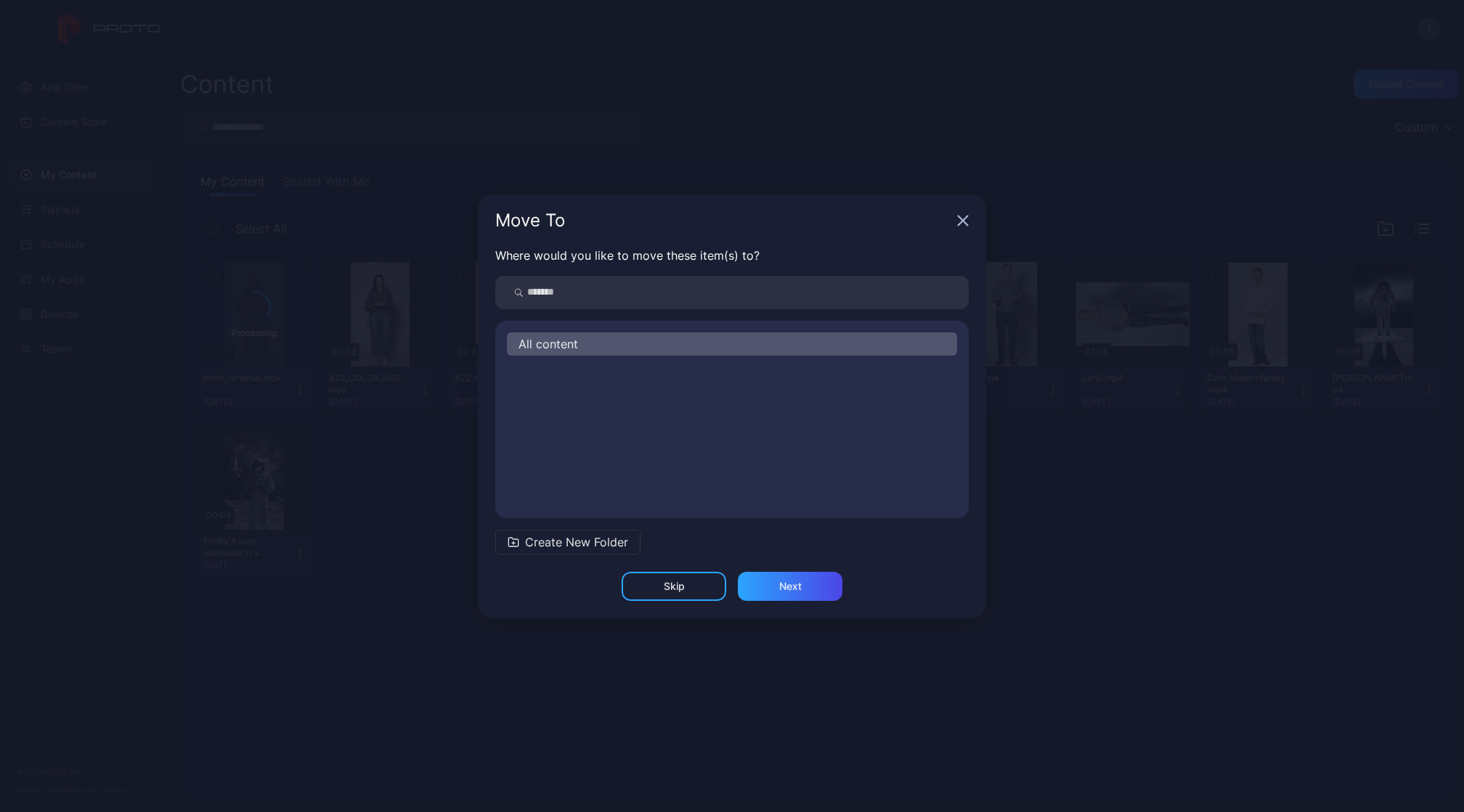
click at [690, 594] on div "Skip" at bounding box center [674, 586] width 105 height 29
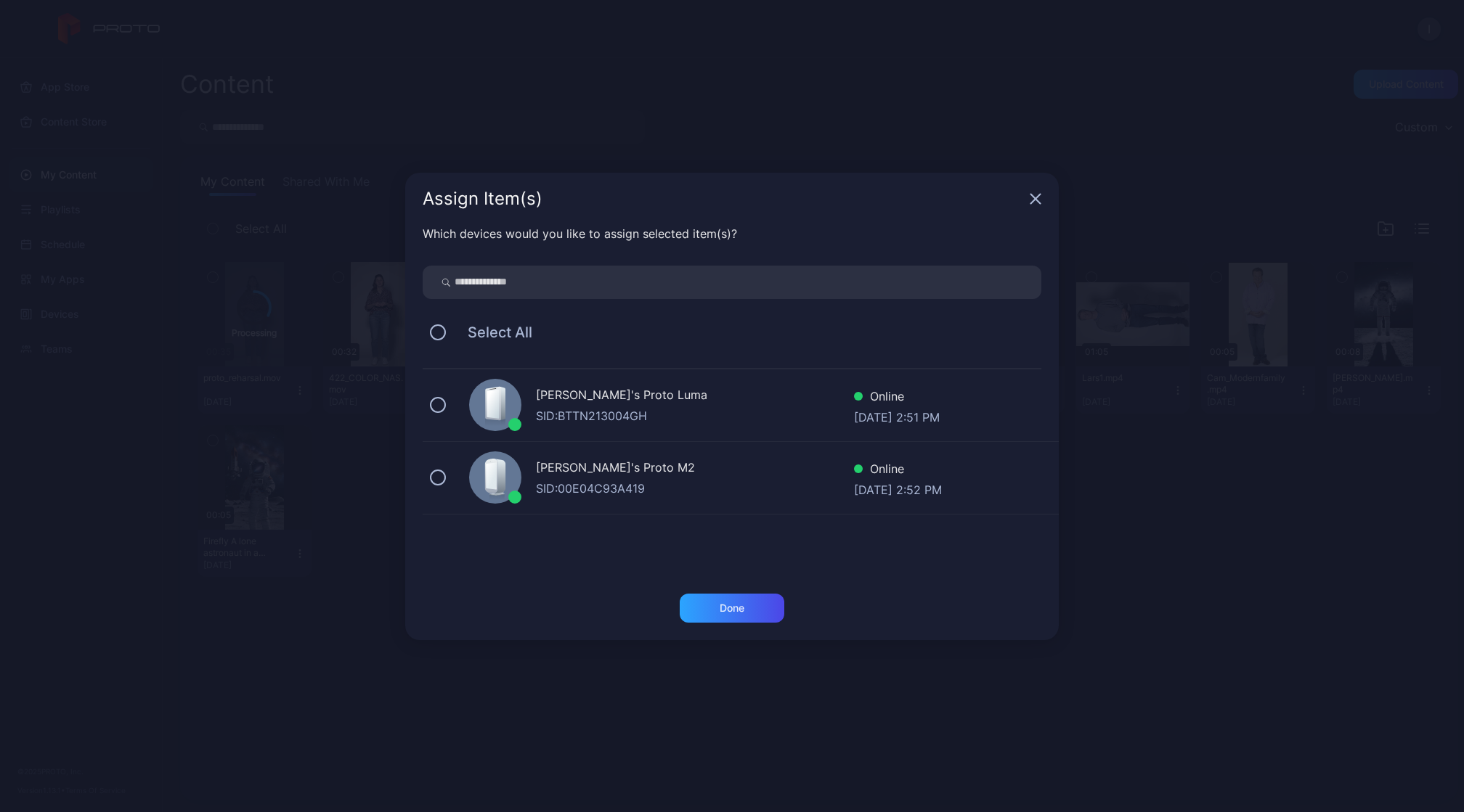
click at [615, 412] on div "SID: BTTN213004GH" at bounding box center [695, 416] width 318 height 18
click at [713, 613] on div "Done" at bounding box center [732, 607] width 105 height 29
